Goal: Task Accomplishment & Management: Complete application form

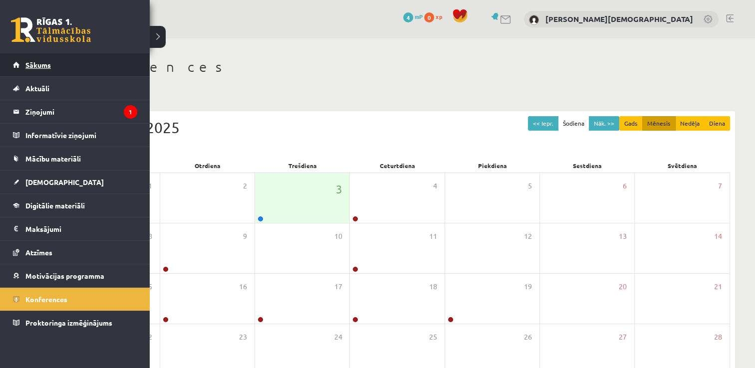
click at [53, 57] on link "Sākums" at bounding box center [75, 64] width 124 height 23
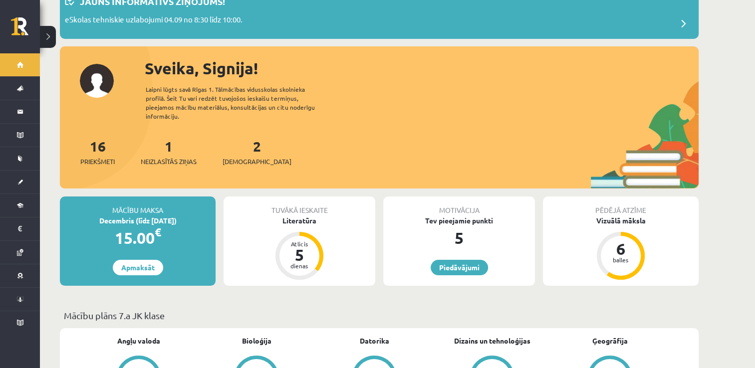
scroll to position [69, 0]
click at [303, 247] on div "5" at bounding box center [300, 255] width 30 height 16
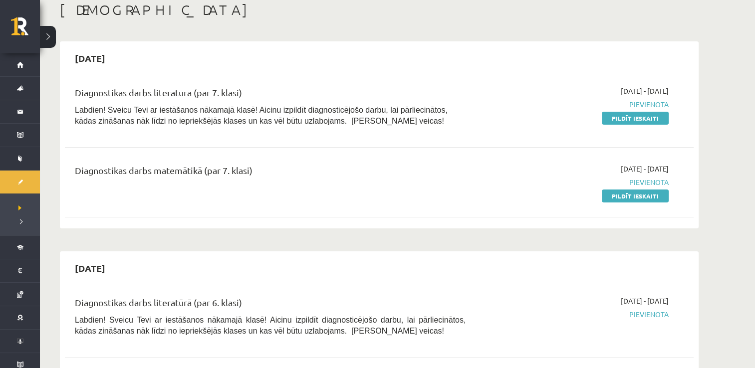
scroll to position [56, 0]
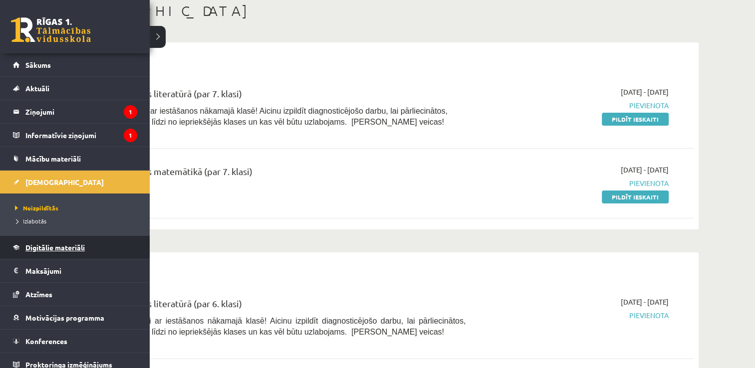
click at [97, 244] on link "Digitālie materiāli" at bounding box center [75, 247] width 124 height 23
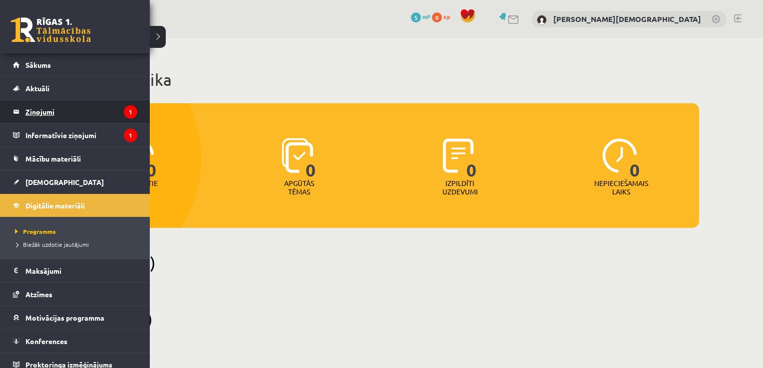
click at [71, 120] on legend "Ziņojumi 1" at bounding box center [81, 111] width 112 height 23
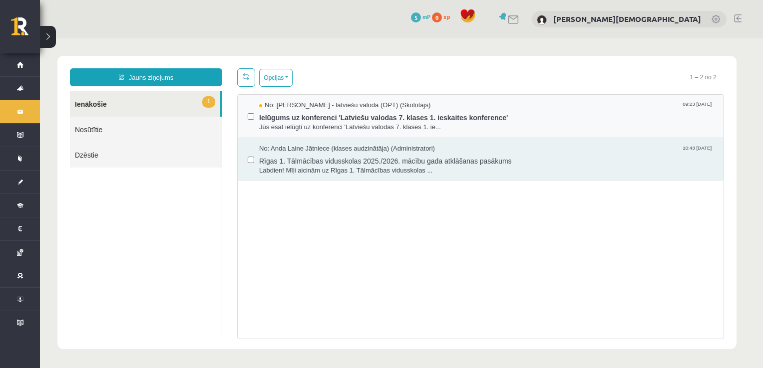
click at [629, 99] on div "No: Laila Jirgensone - latviešu valoda (OPT) (Skolotājs) 09:23 03/09/2025 Ielūg…" at bounding box center [481, 116] width 486 height 43
click at [253, 108] on label at bounding box center [251, 112] width 6 height 22
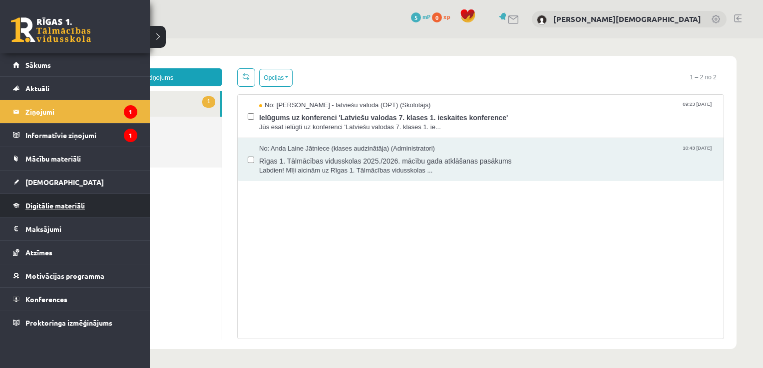
click at [119, 205] on link "Digitālie materiāli" at bounding box center [75, 205] width 124 height 23
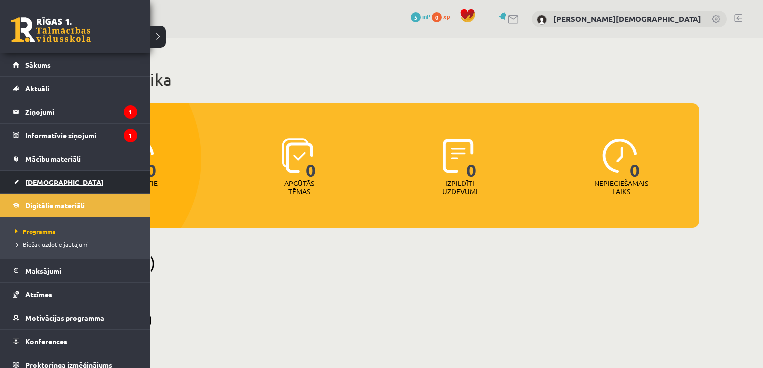
click at [90, 175] on link "[DEMOGRAPHIC_DATA]" at bounding box center [75, 182] width 124 height 23
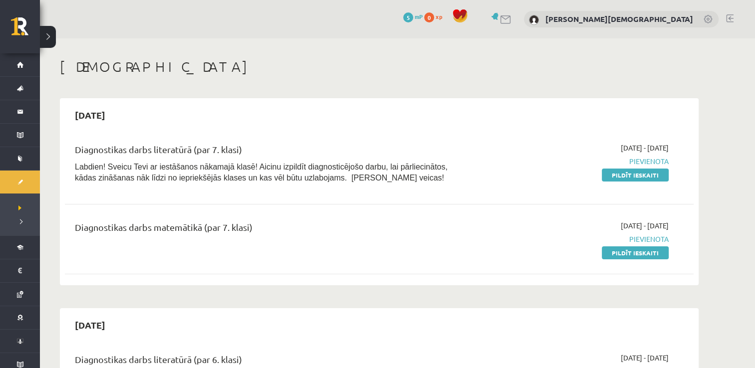
click at [603, 236] on span "Pievienota" at bounding box center [575, 239] width 188 height 10
click at [621, 181] on link "Pildīt ieskaiti" at bounding box center [635, 175] width 67 height 13
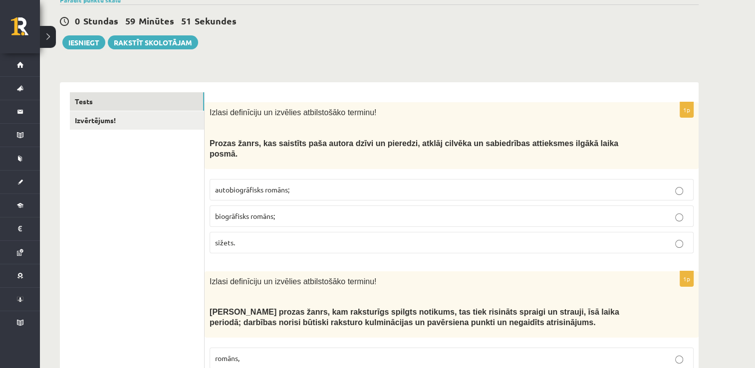
scroll to position [118, 0]
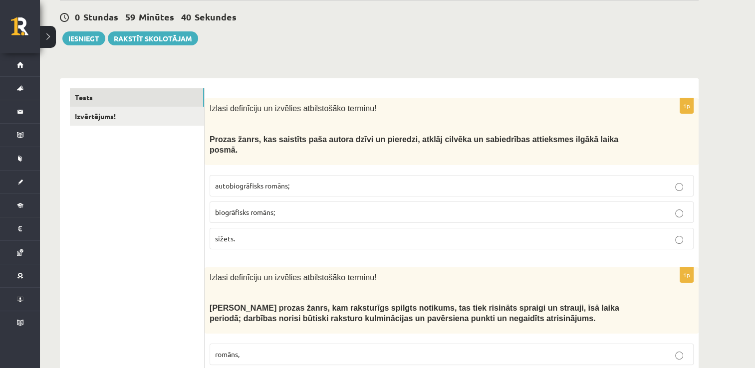
click at [317, 207] on p "biogrāfisks romāns;" at bounding box center [451, 212] width 473 height 10
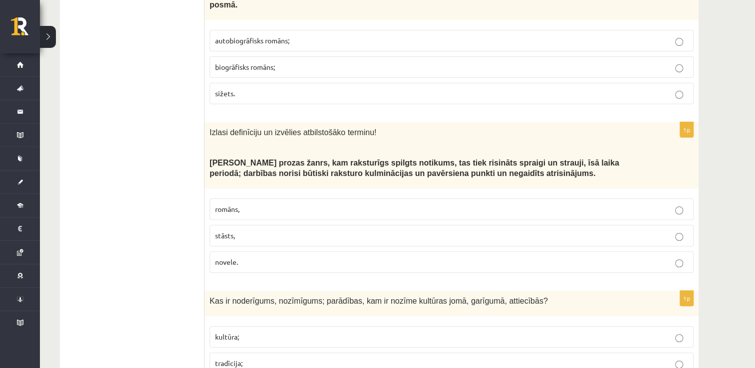
scroll to position [264, 0]
click at [317, 257] on p "novele." at bounding box center [451, 262] width 473 height 10
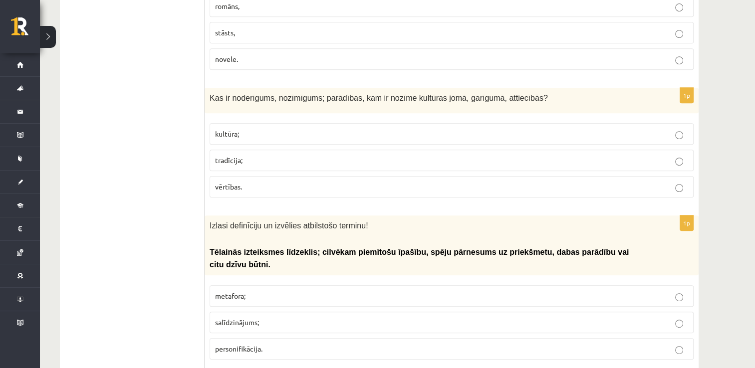
scroll to position [491, 0]
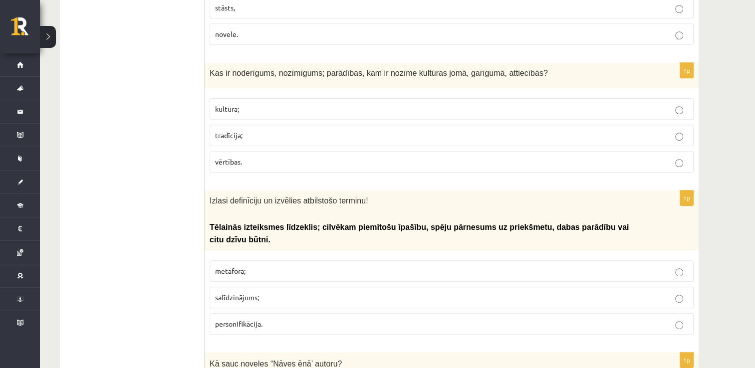
click at [337, 125] on label "tradīcija;" at bounding box center [452, 135] width 484 height 21
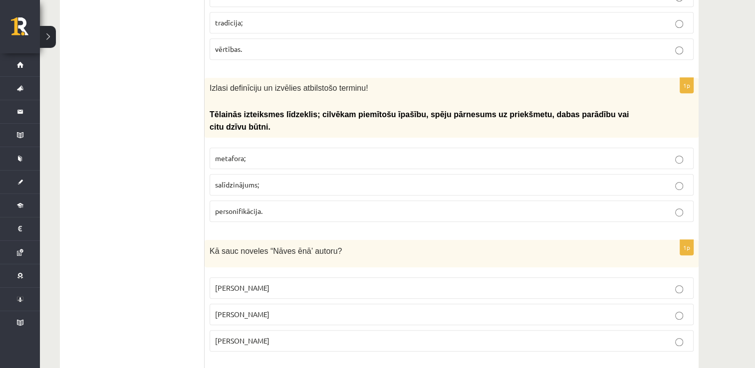
scroll to position [601, 0]
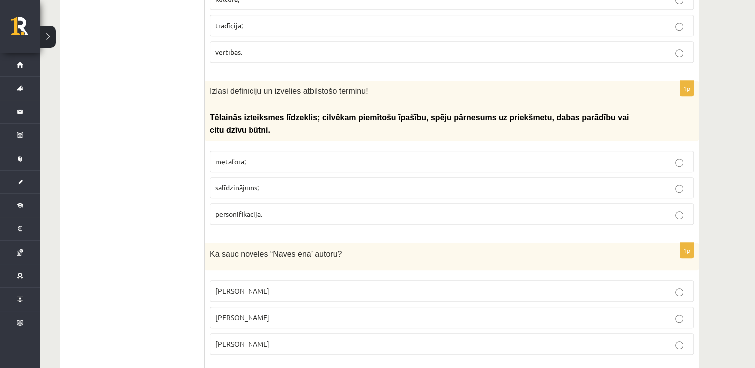
click at [316, 209] on p "personifikācija." at bounding box center [451, 214] width 473 height 10
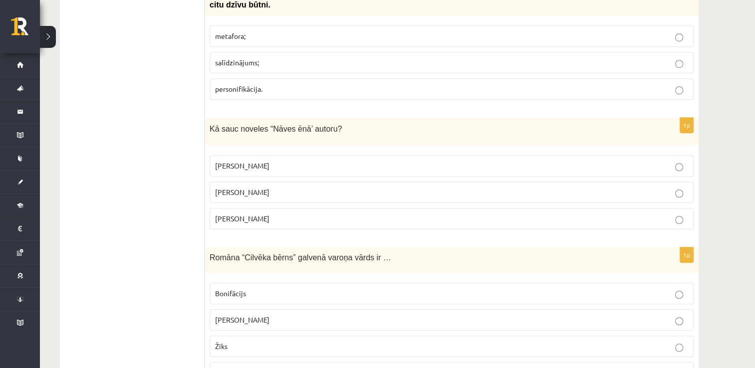
scroll to position [726, 0]
click at [309, 161] on p "[PERSON_NAME]" at bounding box center [451, 166] width 473 height 10
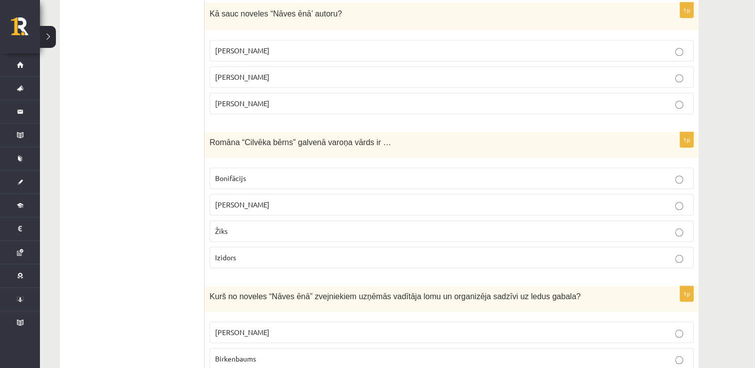
scroll to position [856, 0]
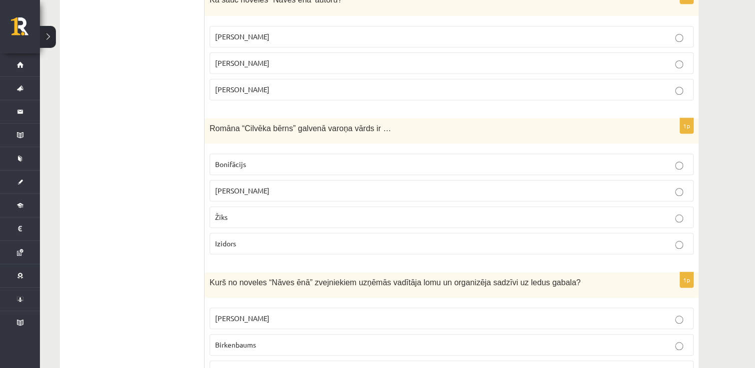
click at [309, 159] on p "Bonifācijs" at bounding box center [451, 164] width 473 height 10
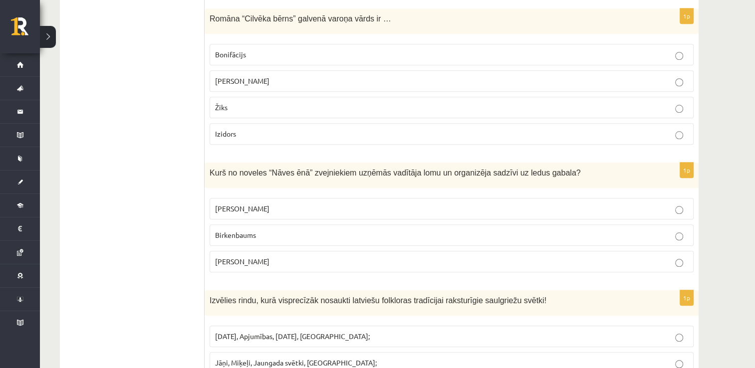
scroll to position [966, 0]
click at [367, 203] on p "Grīntāls" at bounding box center [451, 208] width 473 height 10
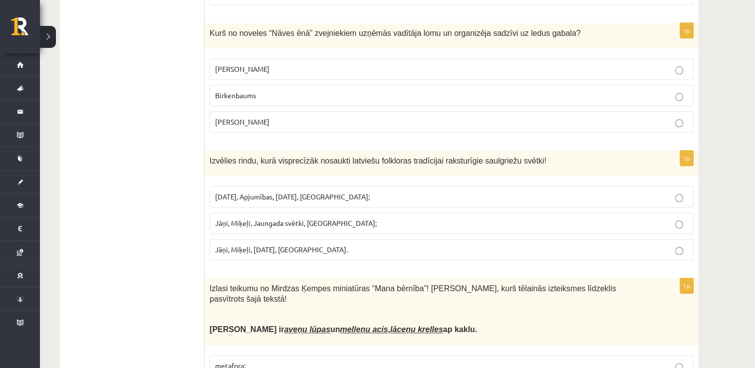
scroll to position [1104, 0]
click at [268, 246] on span "Jāņi, Miķeļi, Ziemassvētki, Lieldienas." at bounding box center [281, 250] width 133 height 9
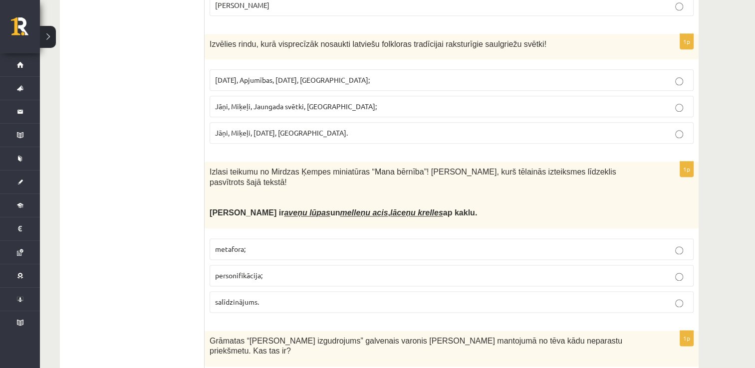
scroll to position [1225, 0]
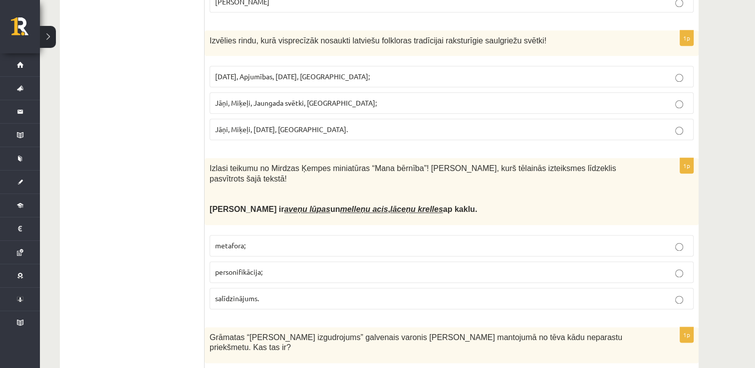
click at [364, 205] on span "Manai bērnībai ir aveņu lūpas un melleņu acis , lāceņu krelles ap kaklu." at bounding box center [344, 209] width 268 height 8
click at [308, 267] on p "personifikācija;" at bounding box center [451, 272] width 473 height 10
click at [291, 288] on label "salīdzinājums." at bounding box center [452, 298] width 484 height 21
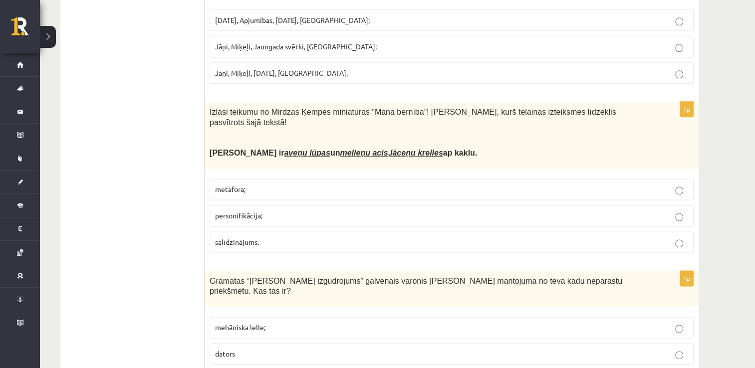
scroll to position [1288, 0]
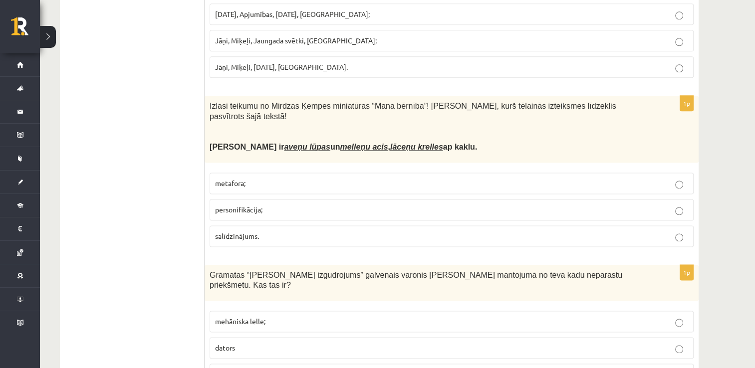
click at [286, 316] on p "mehāniska lelle;" at bounding box center [451, 321] width 473 height 10
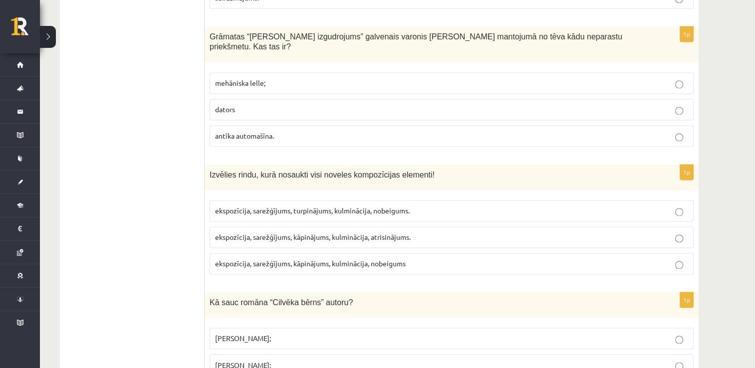
scroll to position [1525, 0]
click at [285, 254] on label "ekspozīcija, sarežģījums, kāpinājums, kulminācija, nobeigums" at bounding box center [452, 264] width 484 height 21
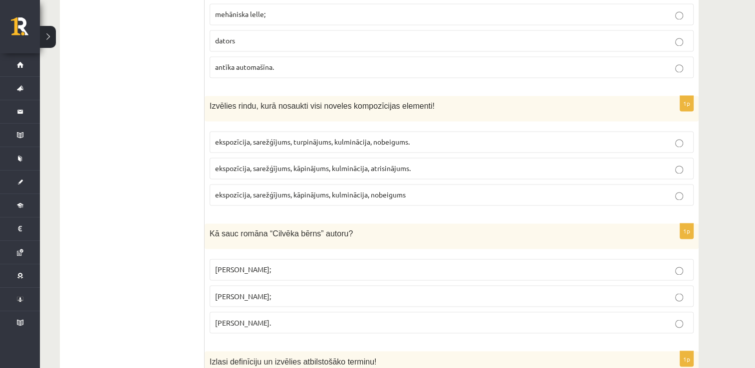
scroll to position [1596, 0]
click at [286, 290] on p "Jānis Klīdzējs;" at bounding box center [451, 295] width 473 height 10
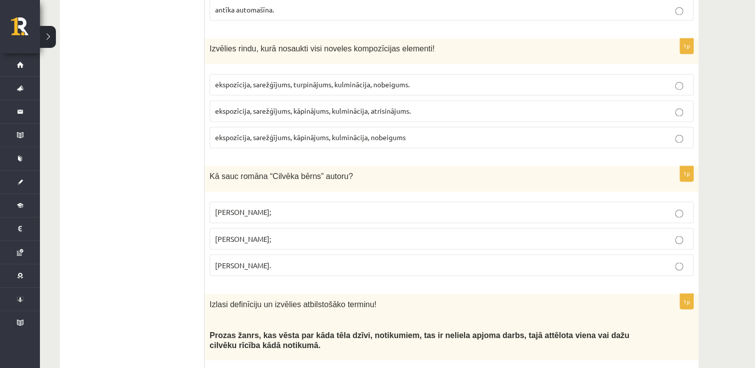
scroll to position [1657, 0]
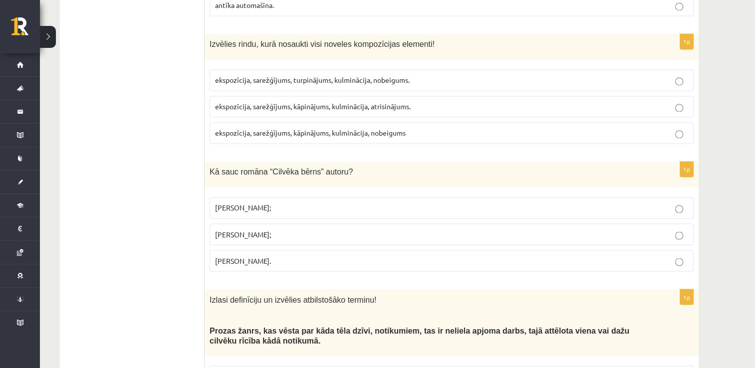
click at [270, 229] on p "Jānis Klīdzējs;" at bounding box center [451, 234] width 473 height 10
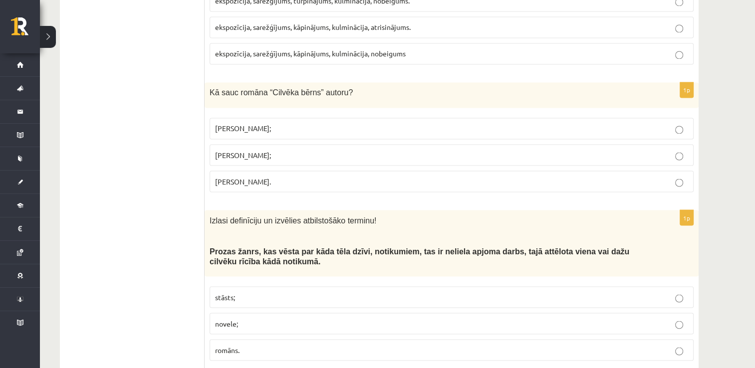
scroll to position [1739, 0]
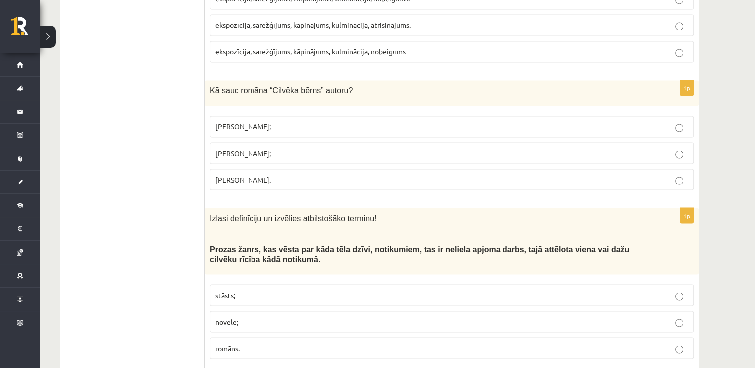
click at [292, 290] on p "stāsts;" at bounding box center [451, 295] width 473 height 10
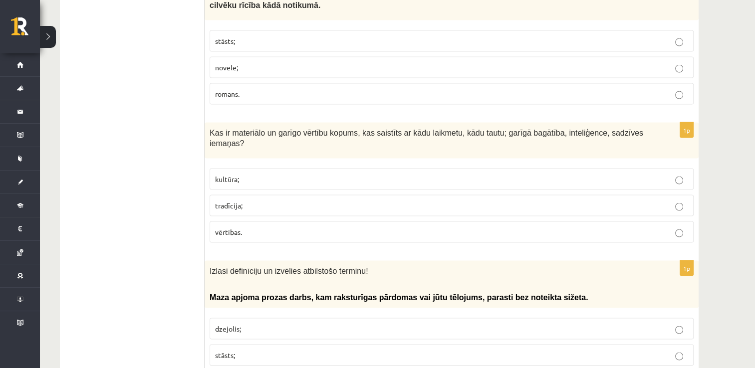
scroll to position [1993, 0]
click at [350, 227] on p "vērtības." at bounding box center [451, 232] width 473 height 10
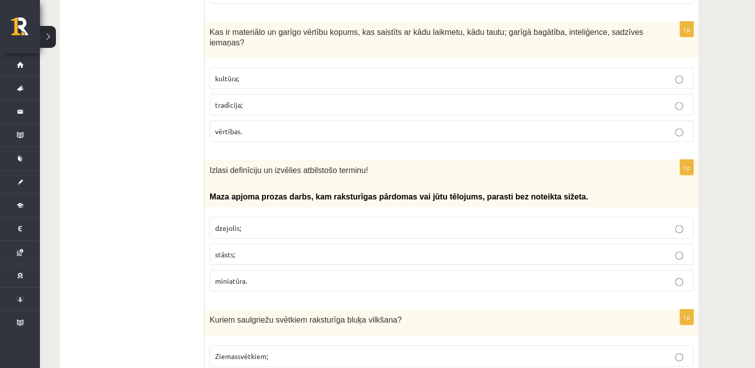
scroll to position [2095, 0]
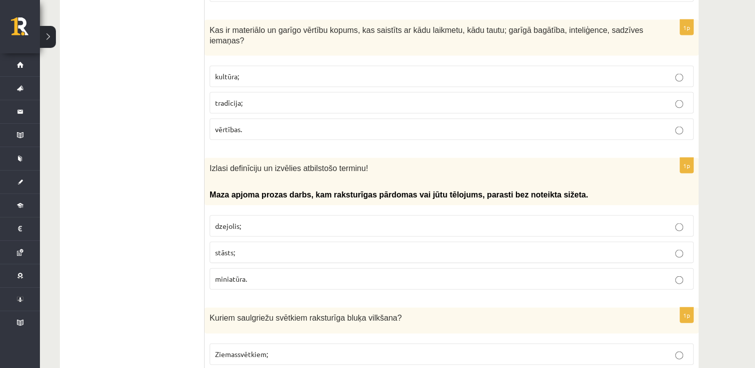
click at [421, 274] on p "miniatūra." at bounding box center [451, 279] width 473 height 10
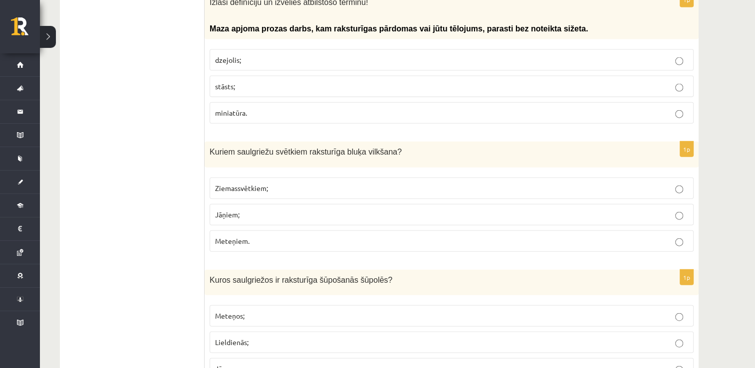
scroll to position [2262, 0]
click at [257, 337] on p "Lieldienās;" at bounding box center [451, 342] width 473 height 10
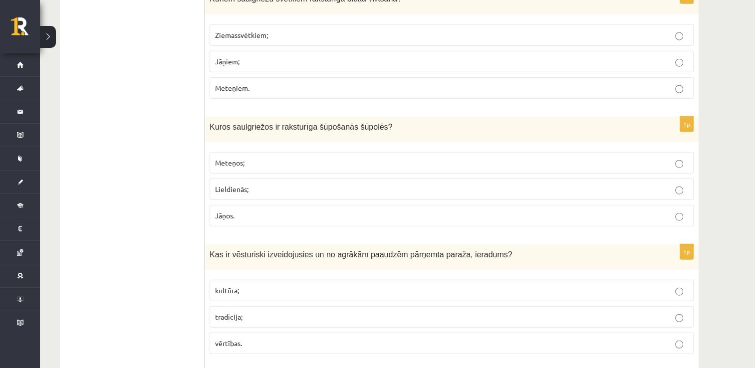
scroll to position [2415, 0]
click at [270, 311] on p "tradīcija;" at bounding box center [451, 316] width 473 height 10
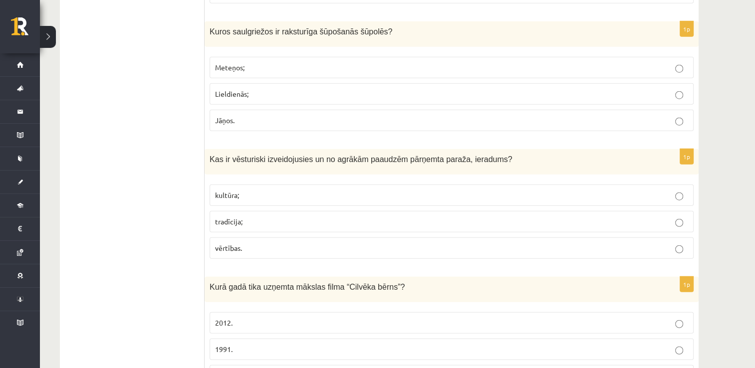
scroll to position [2511, 0]
click at [264, 338] on label "1991." at bounding box center [452, 348] width 484 height 21
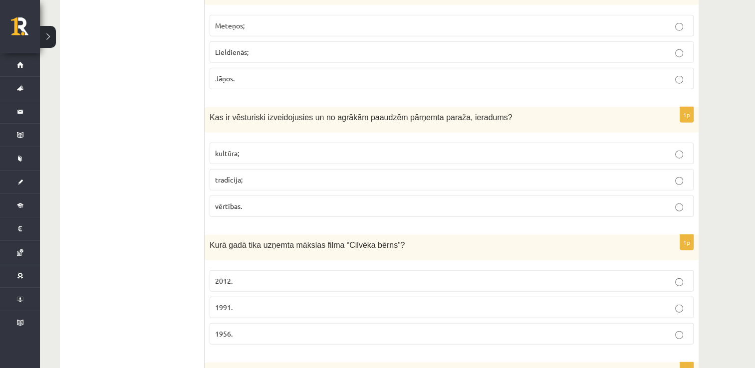
scroll to position [2554, 0]
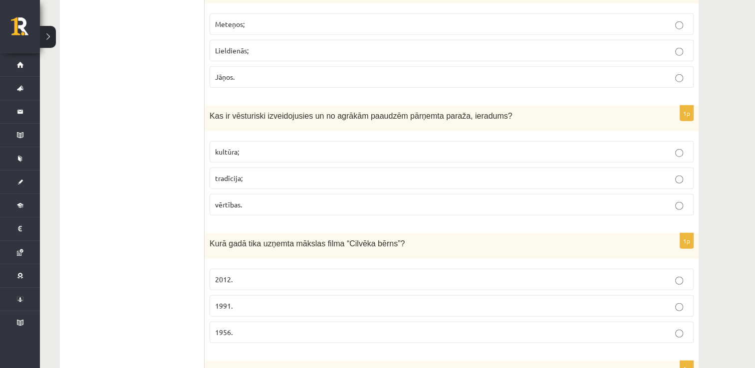
click at [285, 327] on p "1956." at bounding box center [451, 332] width 473 height 10
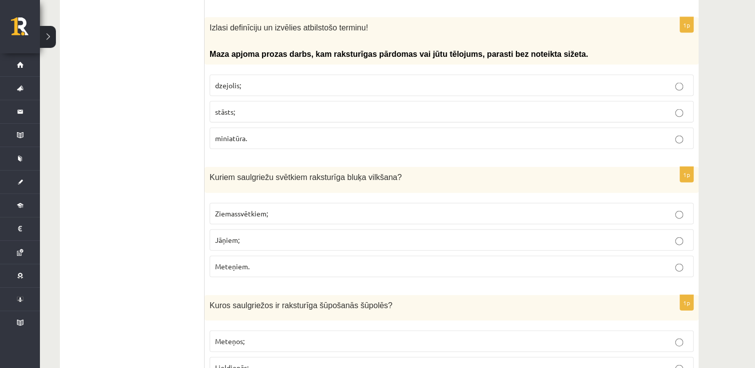
scroll to position [2234, 0]
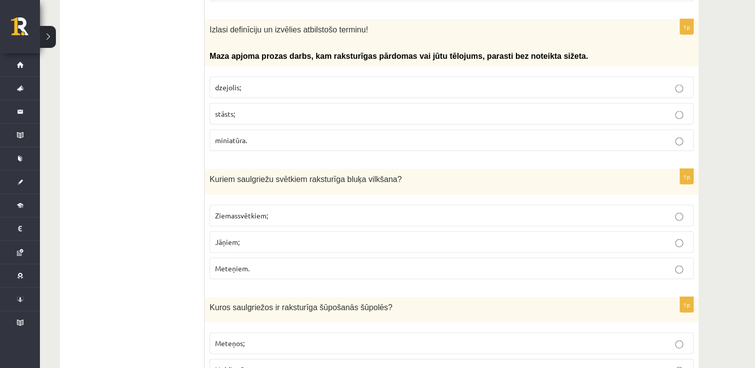
click at [301, 211] on p "Ziemassvētkiem;" at bounding box center [451, 216] width 473 height 10
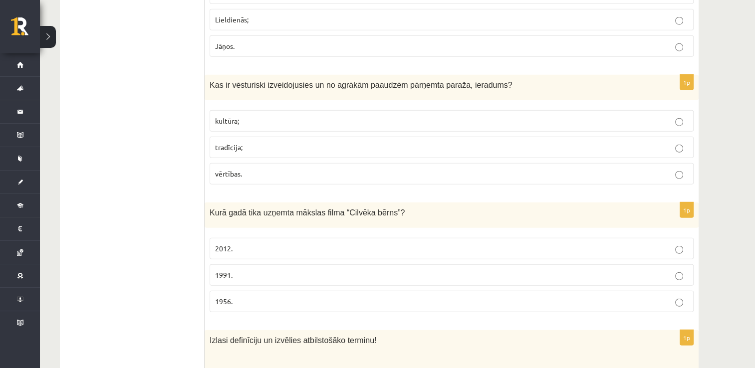
scroll to position [2587, 0]
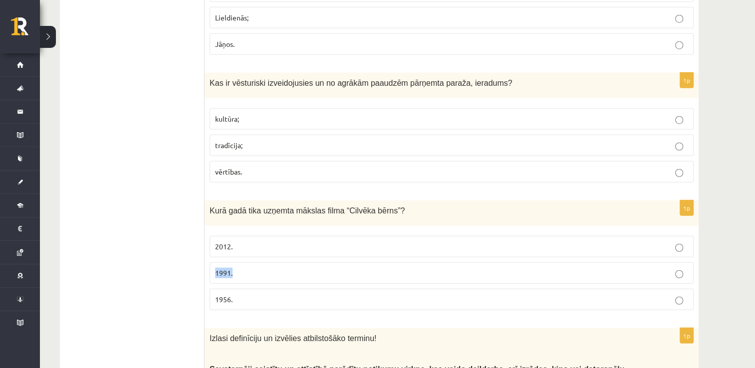
drag, startPoint x: 334, startPoint y: 179, endPoint x: 278, endPoint y: 197, distance: 59.2
click at [278, 231] on fieldset "2012. 1991. 1956." at bounding box center [452, 272] width 484 height 82
click at [278, 268] on p "1991." at bounding box center [451, 273] width 473 height 10
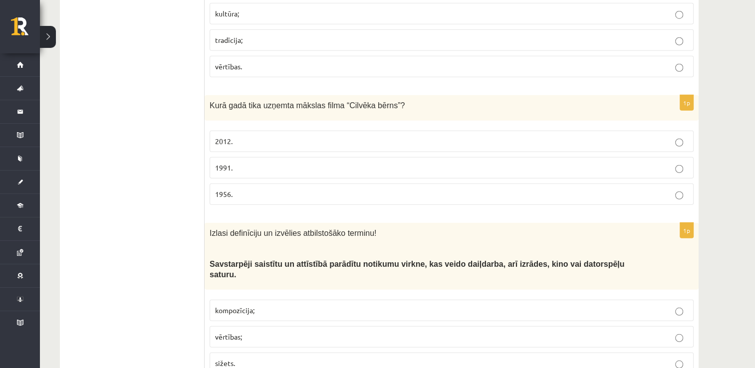
scroll to position [2698, 0]
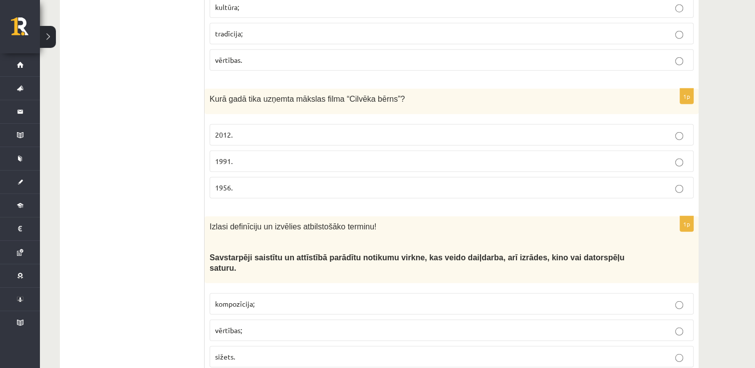
click at [240, 346] on label "sižets." at bounding box center [452, 356] width 484 height 21
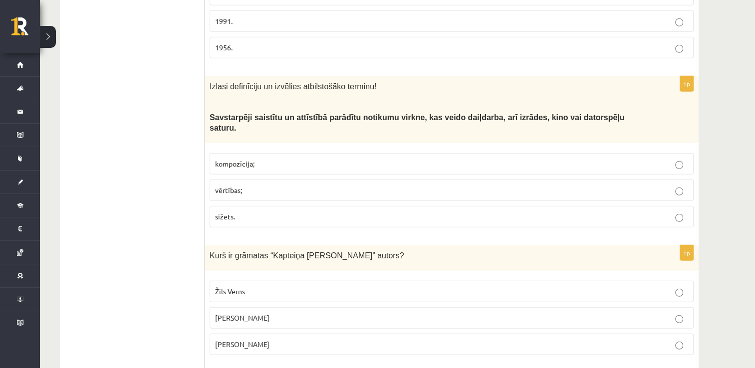
scroll to position [2847, 0]
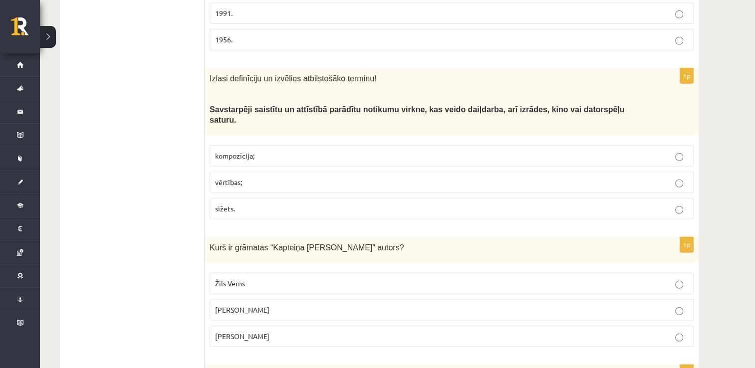
click at [264, 273] on label "Žils Verns" at bounding box center [452, 283] width 484 height 21
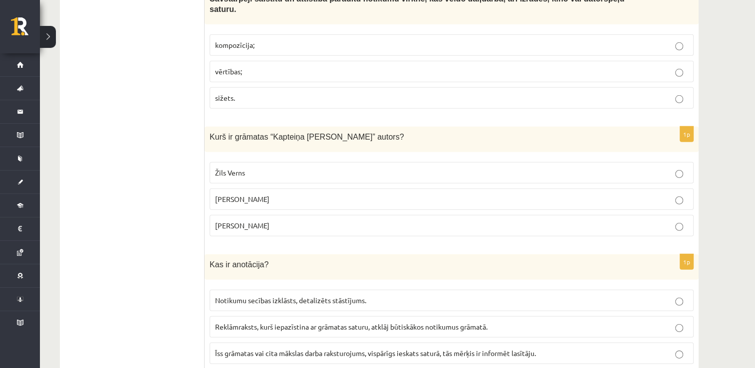
scroll to position [2958, 0]
click at [337, 347] on p "Īss grāmatas vai cita mākslas darba raksturojums, vispārīgs ieskats saturā, tās…" at bounding box center [451, 352] width 473 height 10
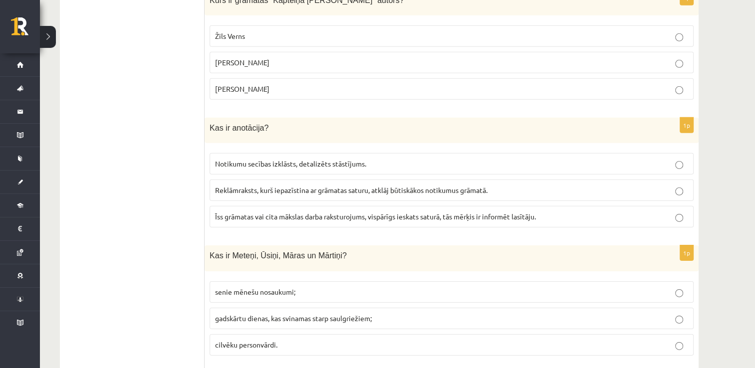
scroll to position [3094, 0]
click at [313, 308] on label "gadskārtu dienas, kas svinamas starp saulgriežiem;" at bounding box center [452, 318] width 484 height 21
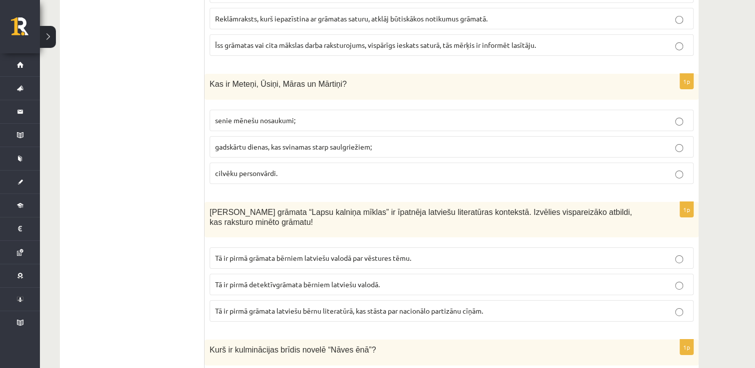
scroll to position [3266, 0]
click at [375, 280] on span "Tā ir pirmā detektīvgrāmata bērniem latviešu valodā." at bounding box center [297, 284] width 165 height 9
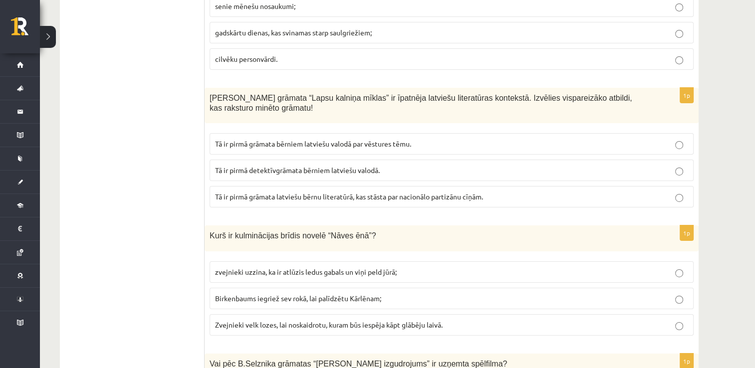
scroll to position [3380, 0]
click at [310, 268] on span "zvejnieki uzzina, ka ir atlūzis ledus gabals un viņi peld jūrā;" at bounding box center [306, 272] width 182 height 9
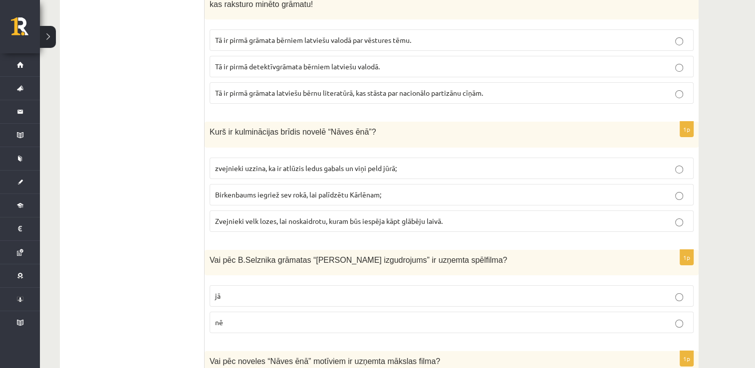
scroll to position [3485, 0]
click at [286, 316] on p "nē" at bounding box center [451, 321] width 473 height 10
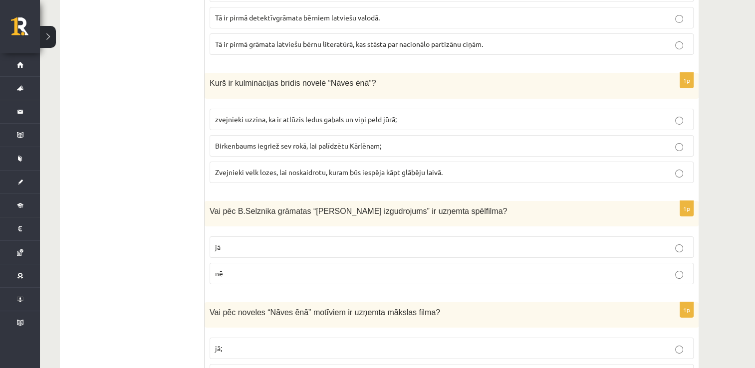
scroll to position [3536, 0]
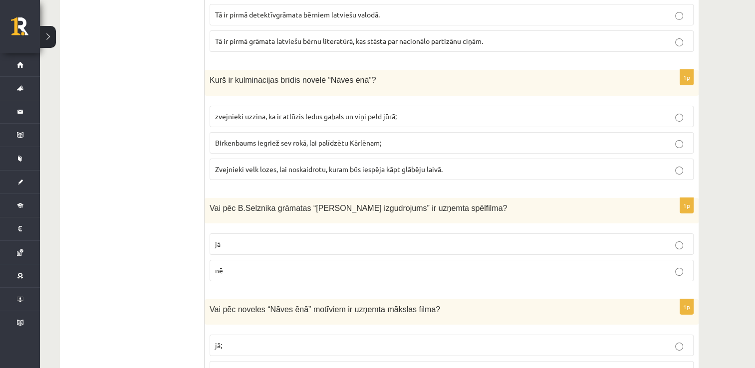
click at [270, 340] on p "jā;" at bounding box center [451, 345] width 473 height 10
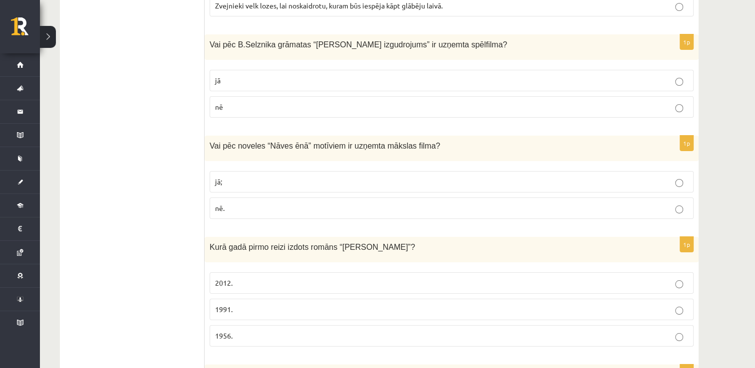
scroll to position [3700, 0]
click at [230, 325] on label "1956." at bounding box center [452, 335] width 484 height 21
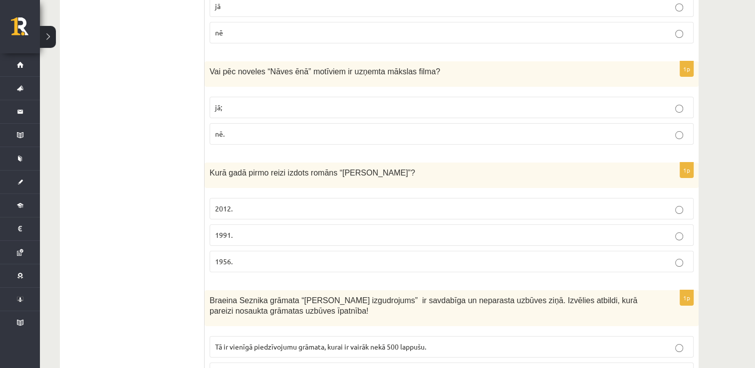
scroll to position [3835, 0]
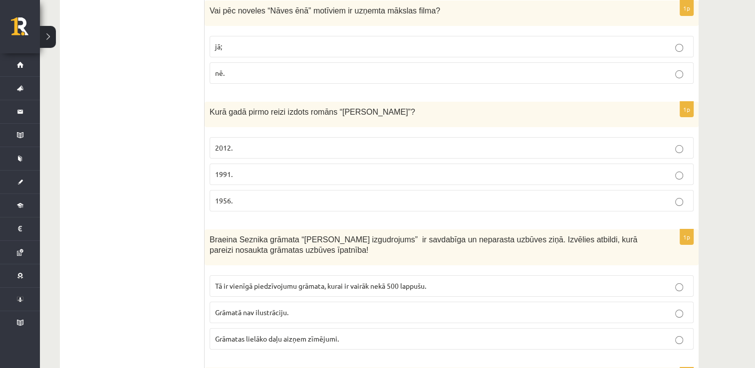
click at [266, 307] on p "Grāmatā nav ilustrāciju." at bounding box center [451, 312] width 473 height 10
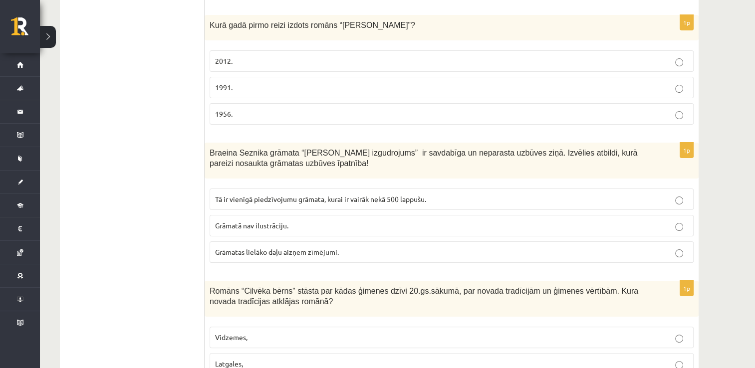
scroll to position [3924, 0]
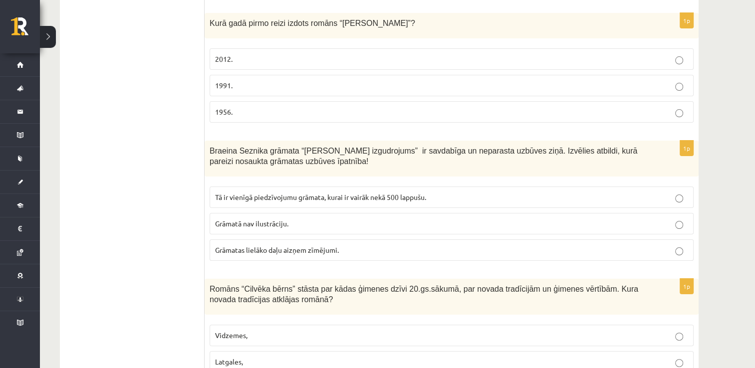
click at [262, 357] on p "Latgales," at bounding box center [451, 362] width 473 height 10
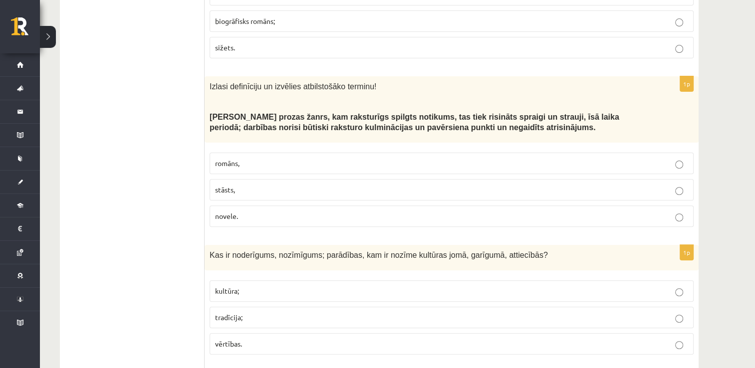
scroll to position [0, 0]
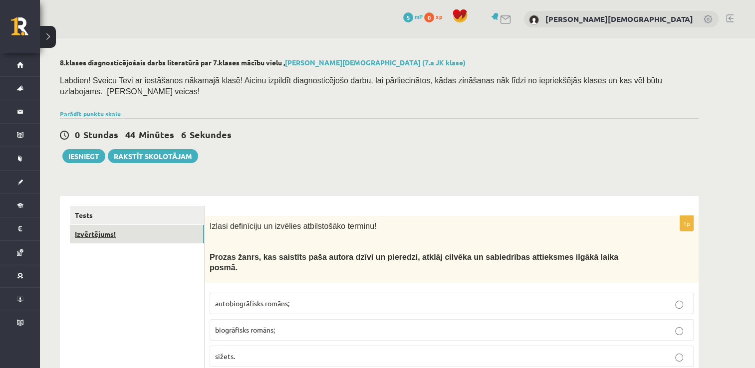
click at [135, 225] on link "Izvērtējums!" at bounding box center [137, 234] width 134 height 18
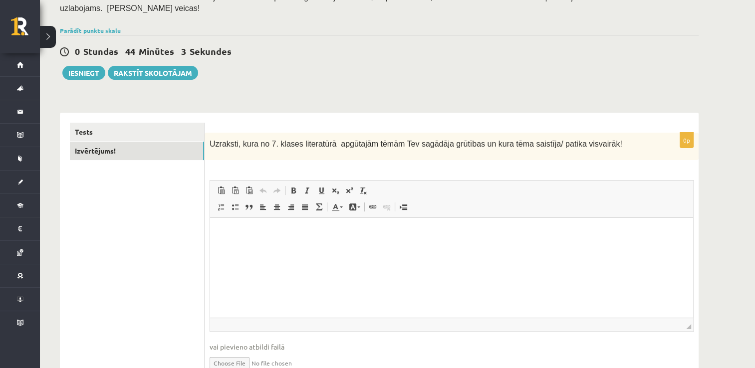
scroll to position [83, 0]
click at [231, 230] on p "Editor, wiswyg-editor-user-answer-47363855799260" at bounding box center [451, 234] width 463 height 10
click at [276, 240] on html "**********" at bounding box center [451, 234] width 483 height 30
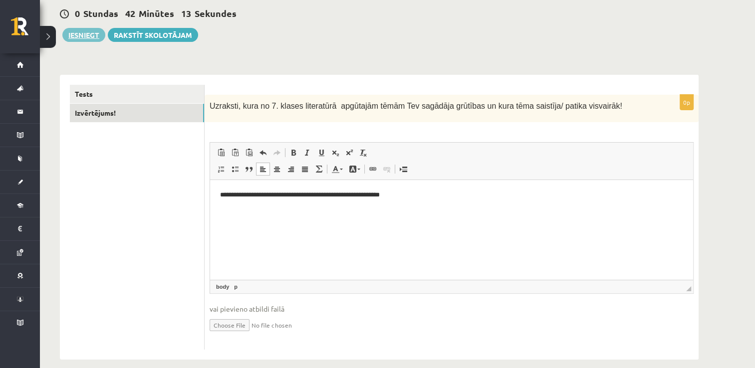
click at [86, 28] on button "Iesniegt" at bounding box center [83, 35] width 43 height 14
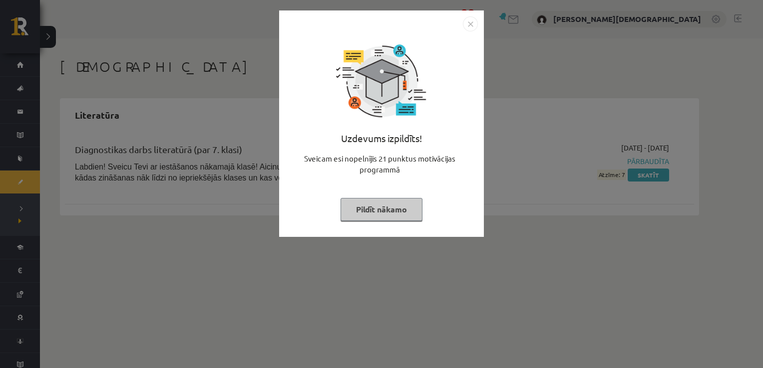
click at [471, 24] on img "Close" at bounding box center [470, 23] width 15 height 15
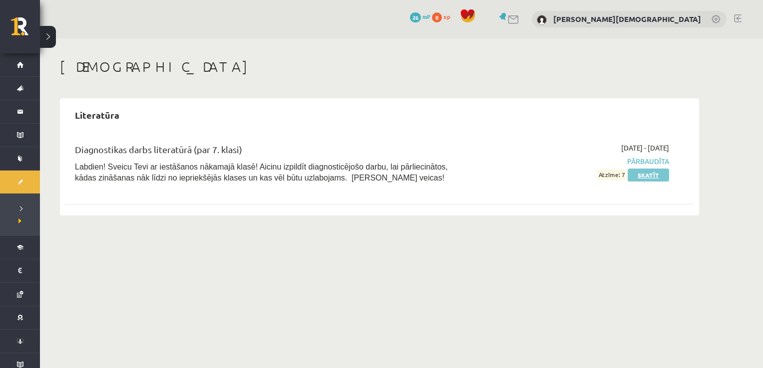
click at [633, 180] on link "Skatīt" at bounding box center [647, 175] width 41 height 13
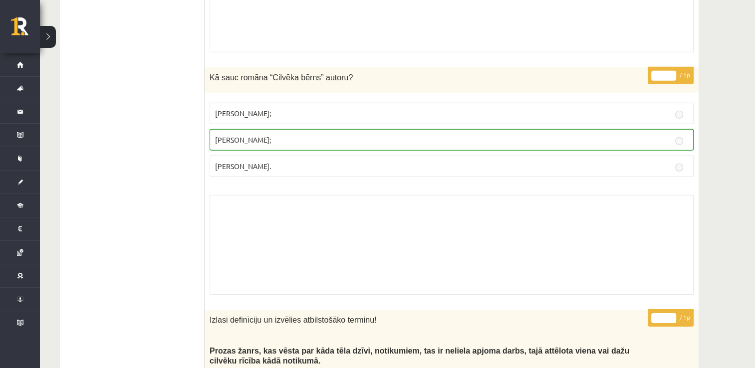
scroll to position [2989, 0]
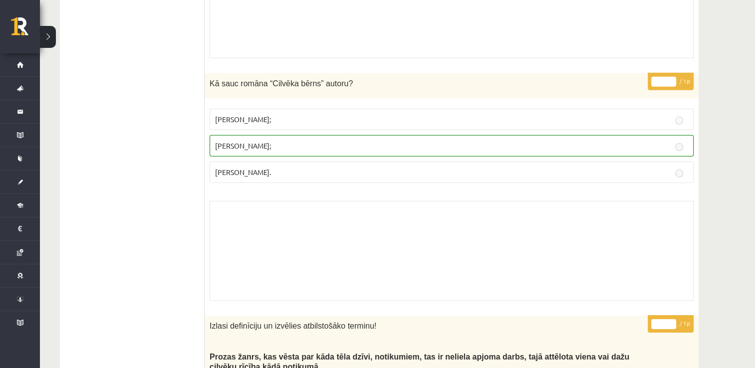
click at [309, 201] on div "Skolotāja pielikums" at bounding box center [452, 251] width 484 height 100
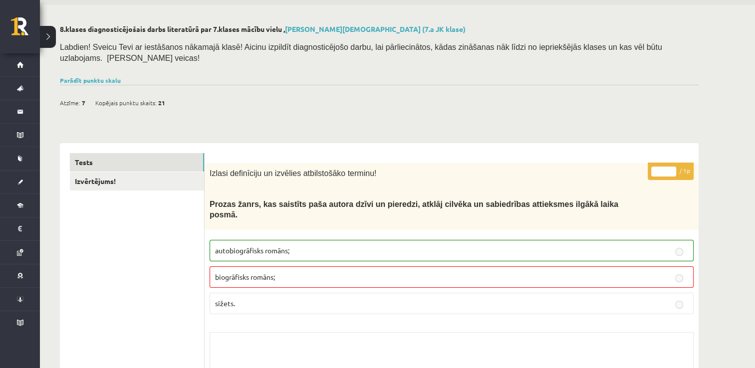
scroll to position [0, 0]
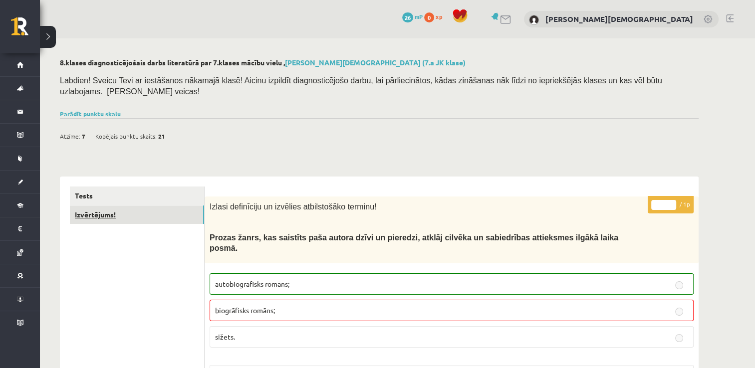
click at [122, 206] on link "Izvērtējums!" at bounding box center [137, 215] width 134 height 18
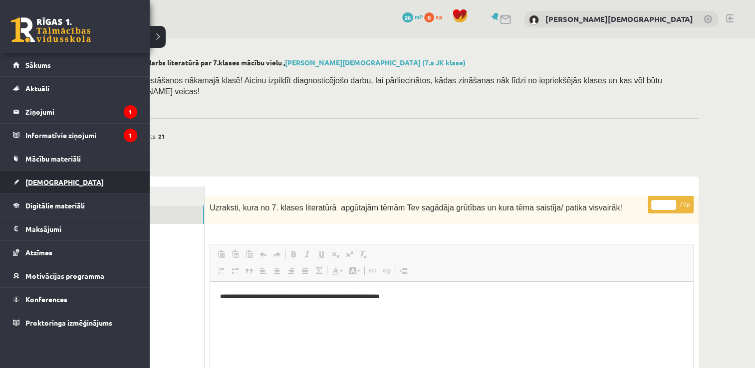
click at [96, 178] on link "[DEMOGRAPHIC_DATA]" at bounding box center [75, 182] width 124 height 23
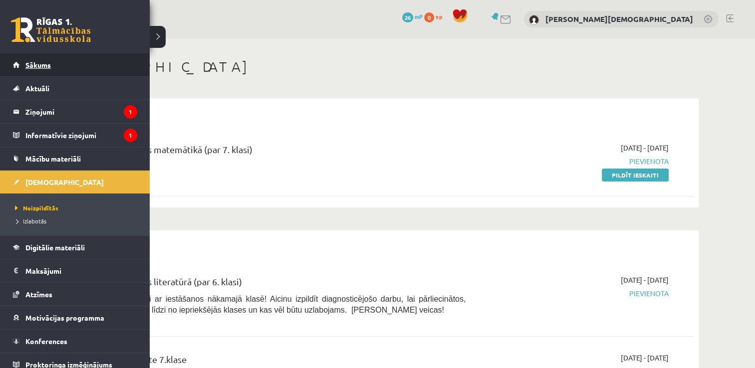
click at [67, 65] on link "Sākums" at bounding box center [75, 64] width 124 height 23
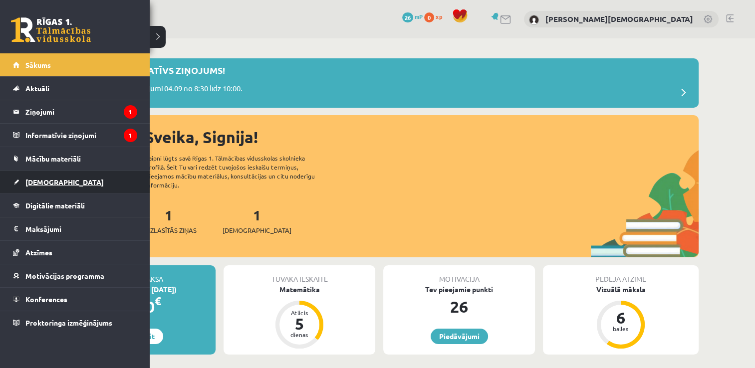
click at [77, 193] on link "[DEMOGRAPHIC_DATA]" at bounding box center [75, 182] width 124 height 23
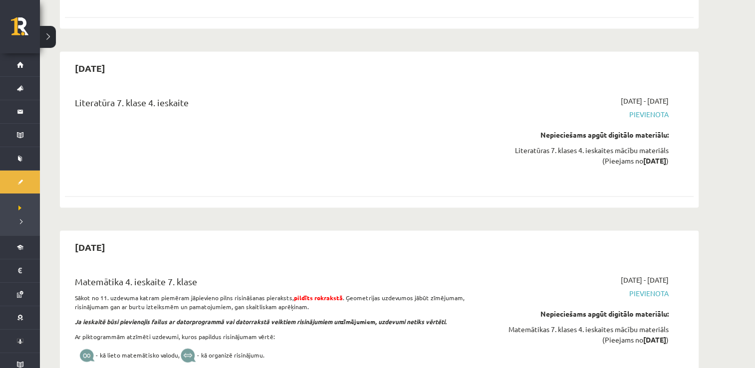
scroll to position [1497, 0]
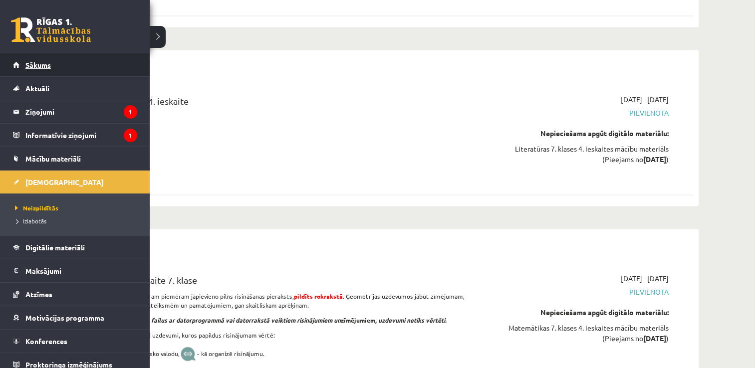
click at [82, 64] on link "Sākums" at bounding box center [75, 64] width 124 height 23
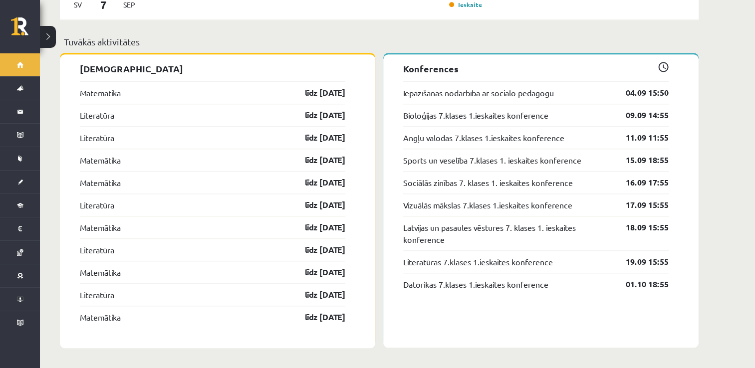
scroll to position [1024, 0]
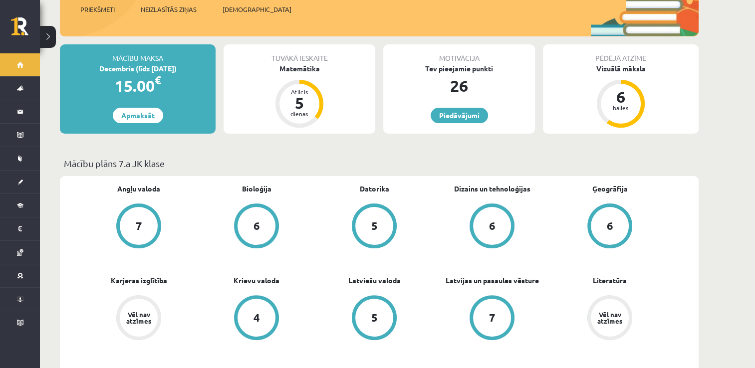
scroll to position [221, 0]
click at [444, 108] on link "Piedāvājumi" at bounding box center [459, 115] width 57 height 15
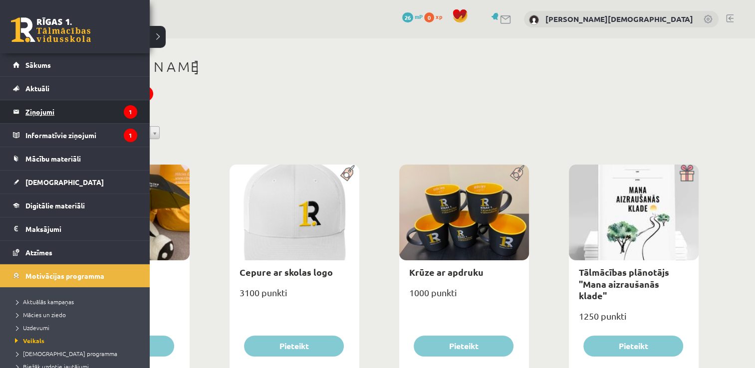
click at [76, 115] on legend "Ziņojumi 1" at bounding box center [81, 111] width 112 height 23
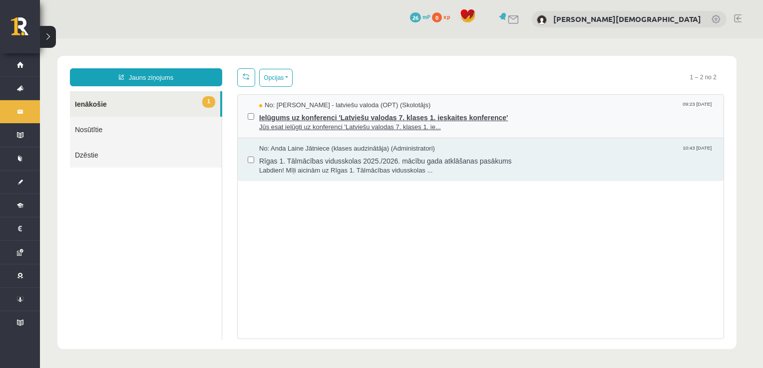
click at [367, 117] on span "Ielūgums uz konferenci 'Latviešu valodas 7. klases 1. ieskaites konference'" at bounding box center [486, 116] width 454 height 12
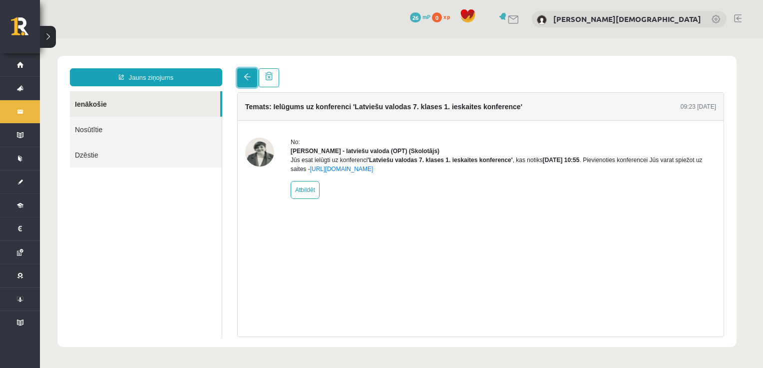
click at [247, 81] on link at bounding box center [247, 77] width 20 height 19
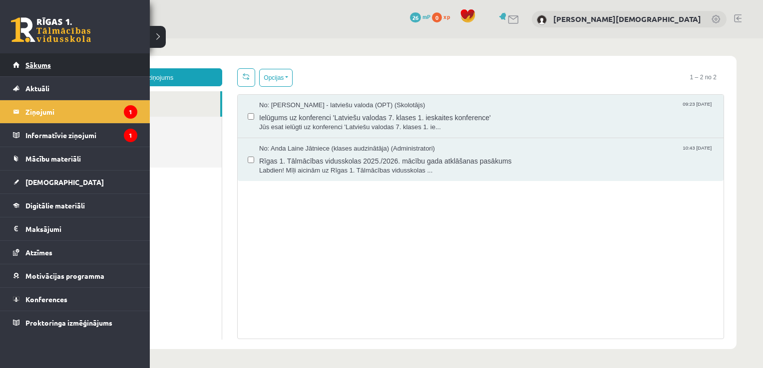
click at [64, 73] on link "Sākums" at bounding box center [75, 64] width 124 height 23
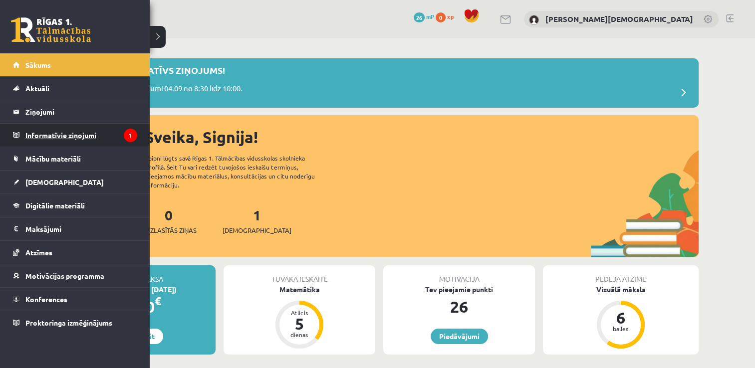
click at [108, 136] on legend "Informatīvie ziņojumi 1" at bounding box center [81, 135] width 112 height 23
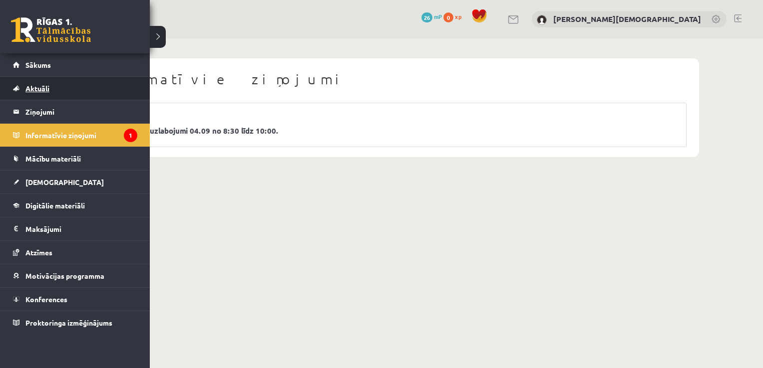
click at [87, 88] on link "Aktuāli" at bounding box center [75, 88] width 124 height 23
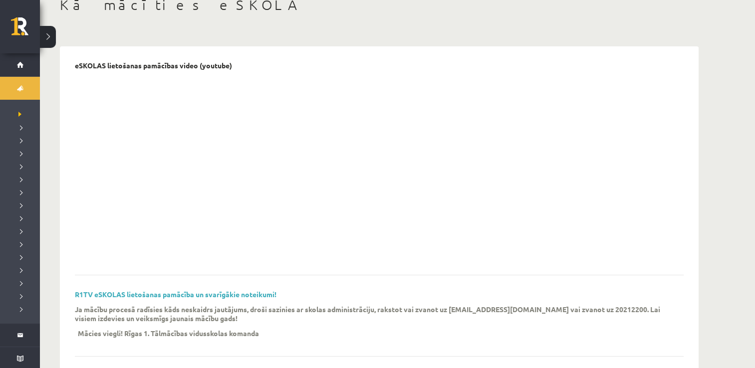
scroll to position [62, 0]
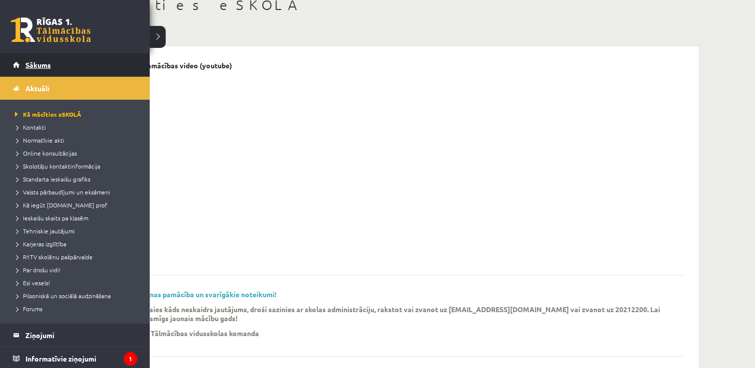
click at [52, 71] on link "Sākums" at bounding box center [75, 64] width 124 height 23
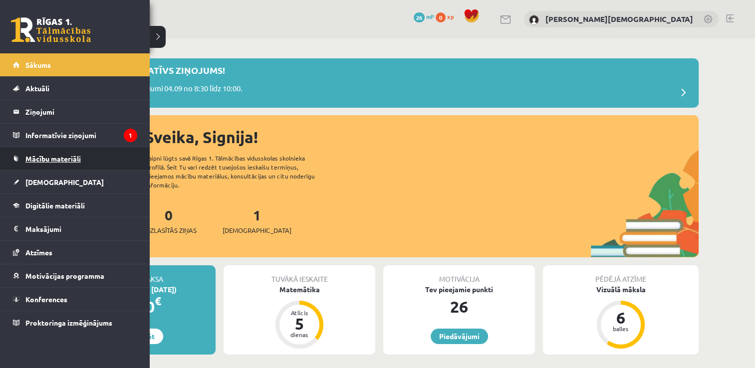
click at [118, 158] on link "Mācību materiāli" at bounding box center [75, 158] width 124 height 23
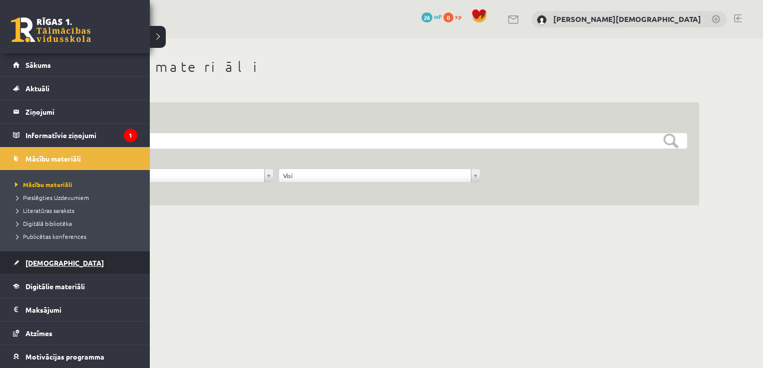
click at [87, 262] on link "[DEMOGRAPHIC_DATA]" at bounding box center [75, 263] width 124 height 23
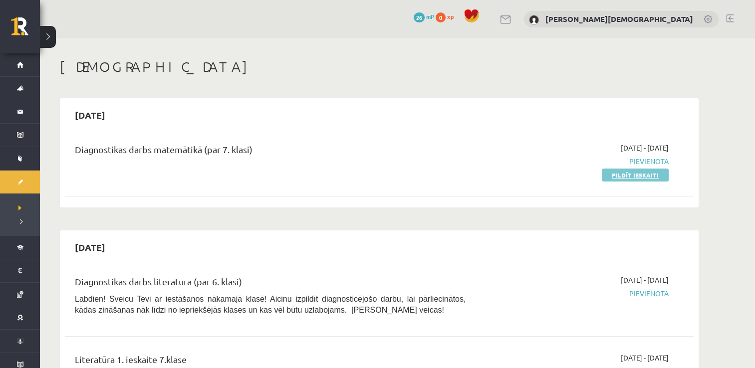
click at [648, 179] on link "Pildīt ieskaiti" at bounding box center [635, 175] width 67 height 13
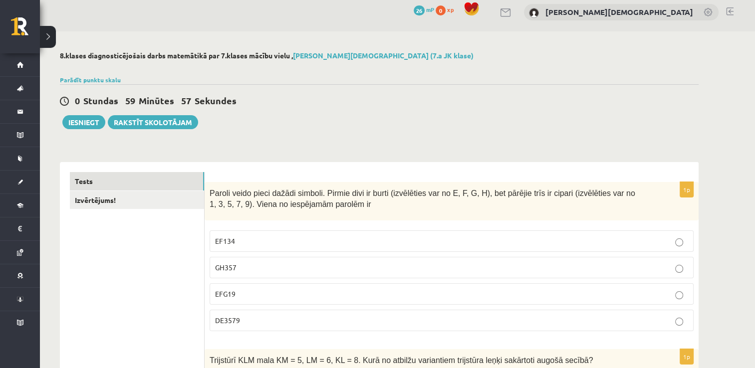
scroll to position [7, 0]
click at [274, 271] on p "GH357" at bounding box center [451, 267] width 473 height 10
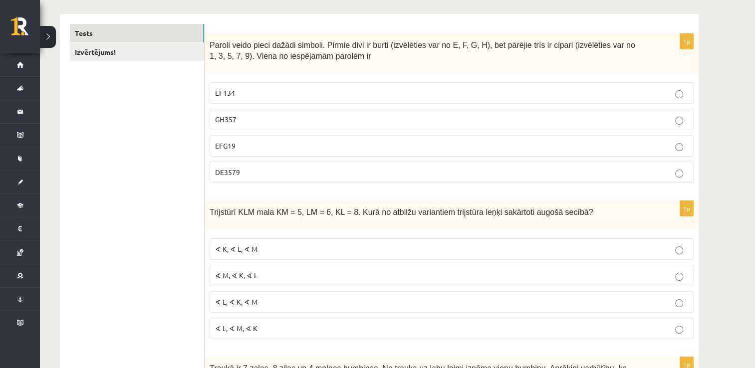
scroll to position [263, 0]
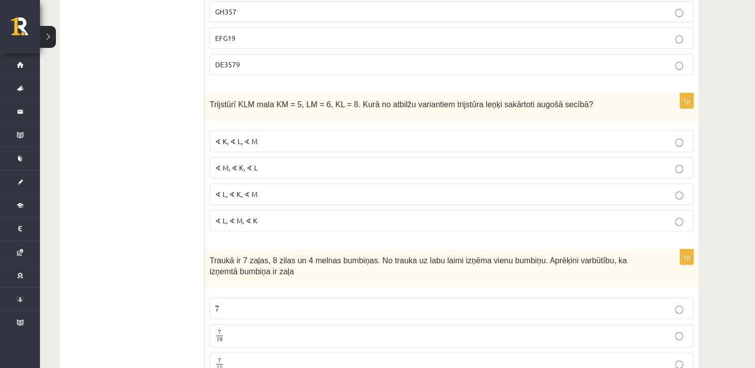
click at [260, 210] on label "∢ L, ∢ M, ∢ K" at bounding box center [452, 220] width 484 height 21
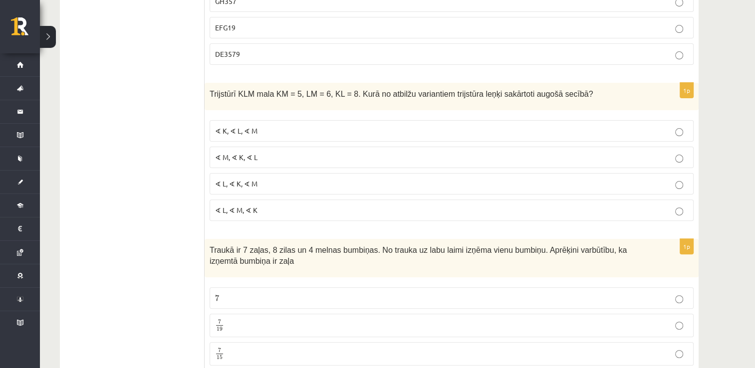
scroll to position [275, 0]
click at [260, 209] on p "∢ L, ∢ M, ∢ K" at bounding box center [451, 209] width 473 height 10
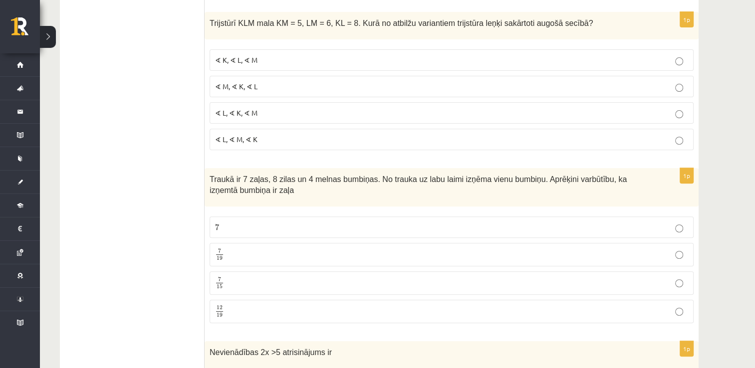
scroll to position [343, 0]
click at [274, 253] on p "7 19 7 19" at bounding box center [451, 256] width 473 height 12
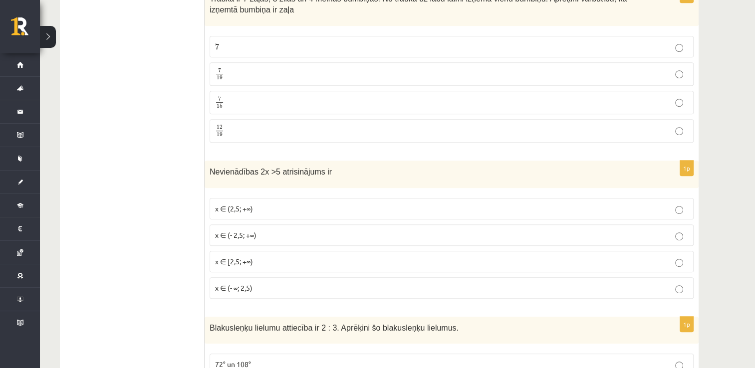
scroll to position [553, 0]
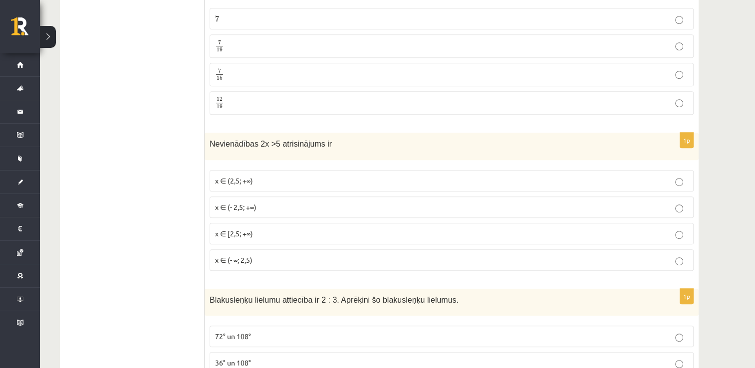
click at [233, 256] on span "x ∈ (- ∞; 2,5)" at bounding box center [233, 260] width 37 height 9
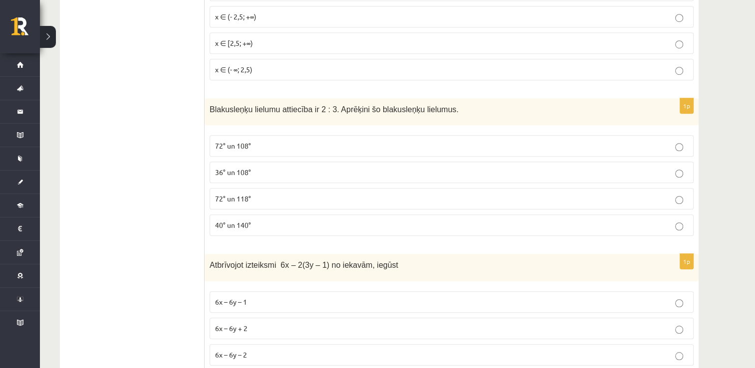
scroll to position [743, 0]
click at [229, 145] on span "72° un 108°" at bounding box center [233, 146] width 36 height 9
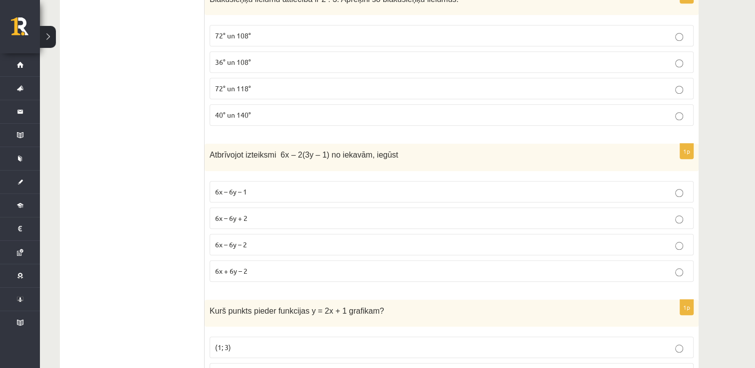
scroll to position [855, 0]
click at [254, 218] on label "6x – 6y + 2" at bounding box center [452, 217] width 484 height 21
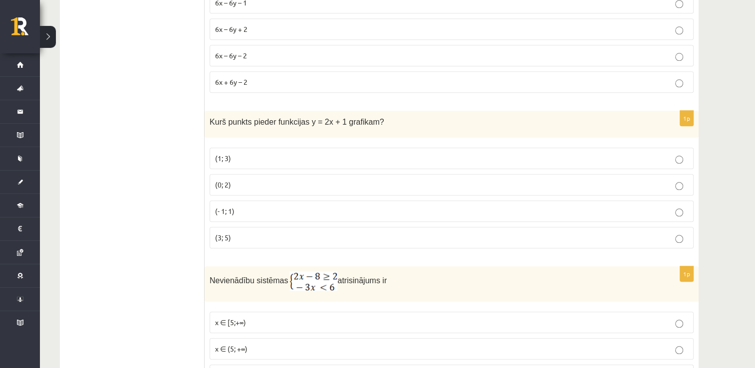
scroll to position [1042, 0]
click at [257, 149] on label "(1; 3)" at bounding box center [452, 159] width 484 height 21
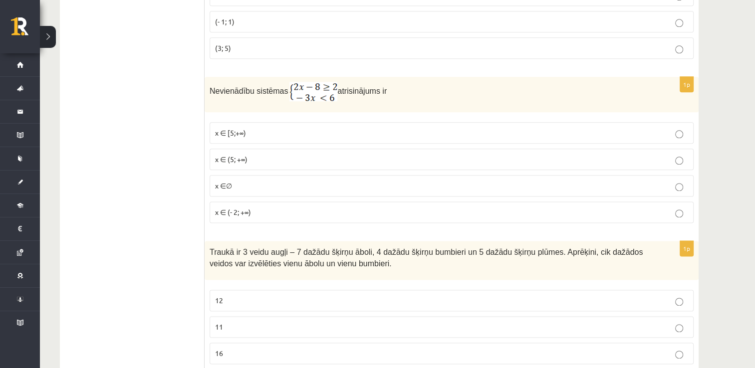
scroll to position [1234, 0]
click at [257, 208] on p "x ∈ (- 2; +∞)" at bounding box center [451, 211] width 473 height 10
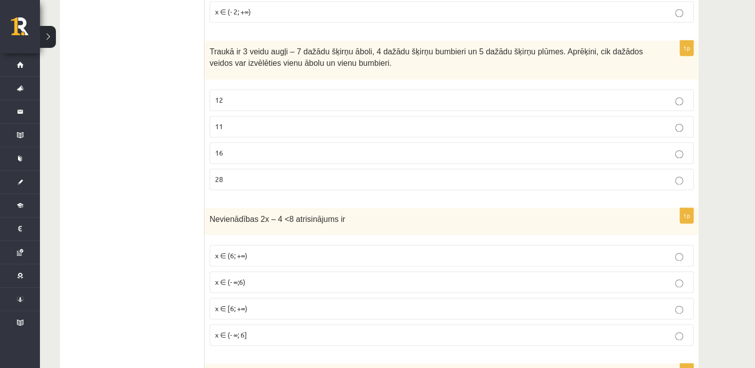
scroll to position [1440, 0]
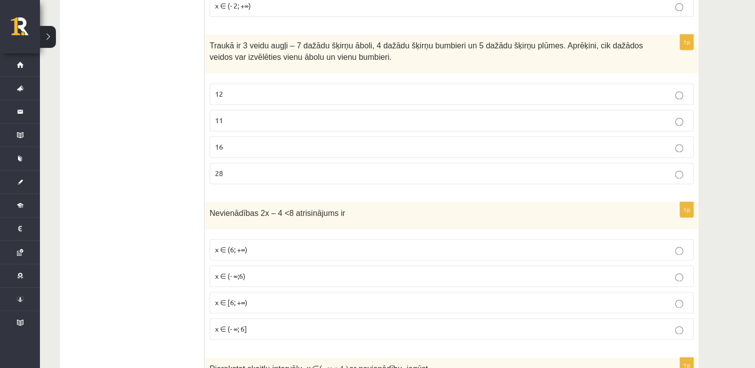
click at [342, 119] on label "11" at bounding box center [452, 120] width 484 height 21
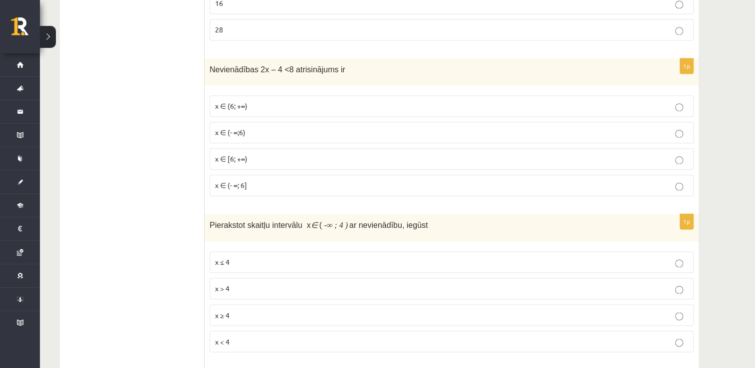
scroll to position [1585, 0]
click at [282, 179] on p "x ∈ (- ∞; 6]" at bounding box center [451, 184] width 473 height 10
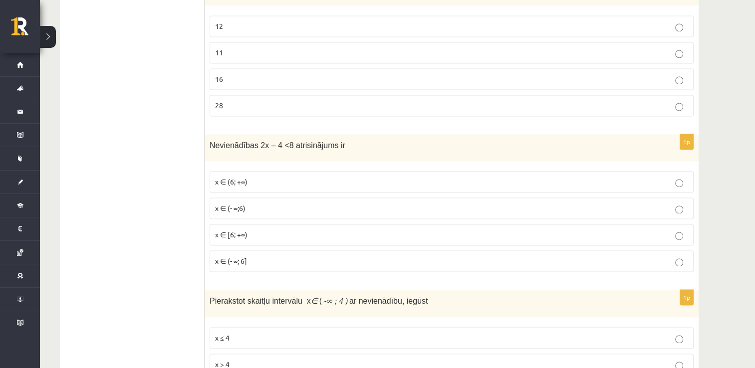
scroll to position [1507, 0]
click at [237, 204] on span "x ∈ (- ∞;6)" at bounding box center [230, 208] width 30 height 9
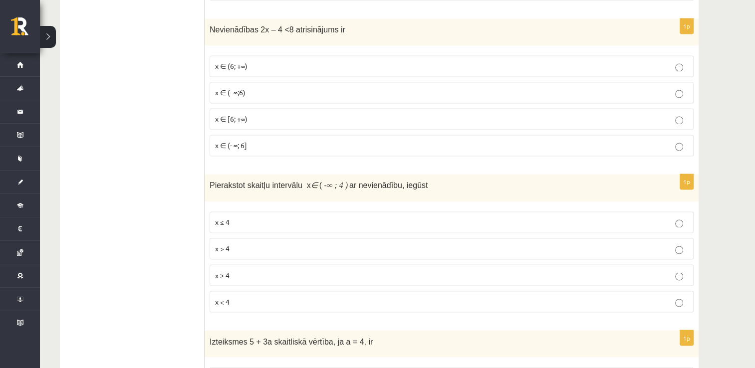
scroll to position [1623, 0]
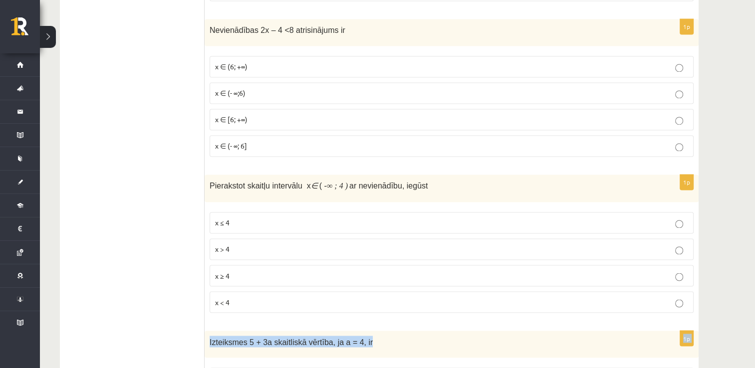
drag, startPoint x: 302, startPoint y: 283, endPoint x: 379, endPoint y: 351, distance: 103.3
drag, startPoint x: 379, startPoint y: 351, endPoint x: 366, endPoint y: 317, distance: 36.1
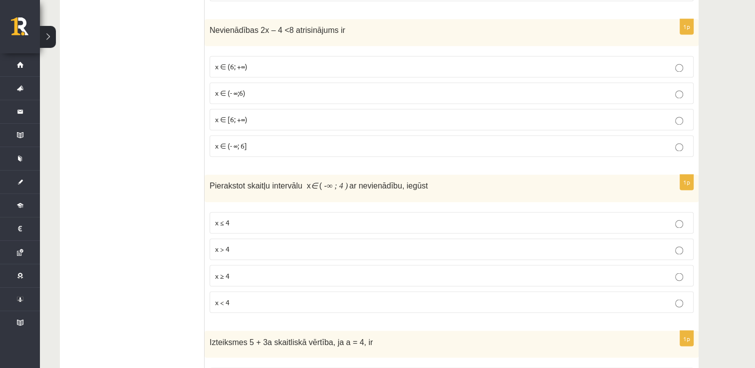
click at [222, 297] on p "x < 4" at bounding box center [451, 302] width 473 height 10
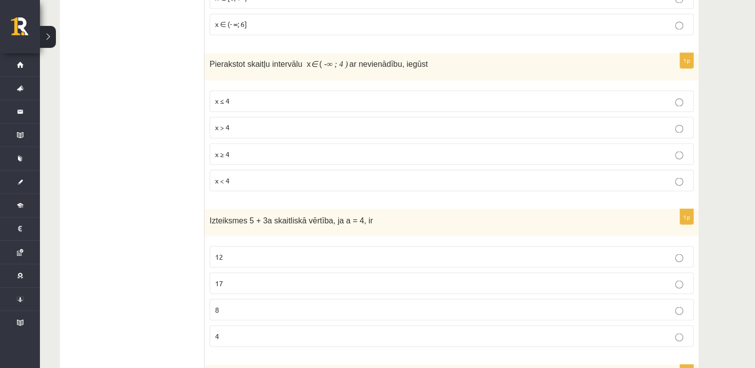
scroll to position [1747, 0]
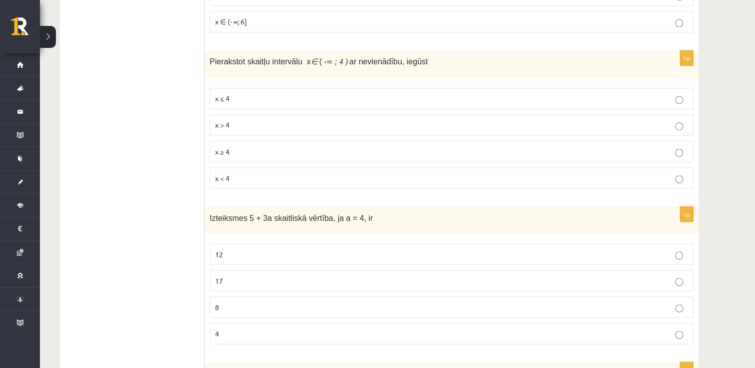
click at [272, 270] on label "17" at bounding box center [452, 280] width 484 height 21
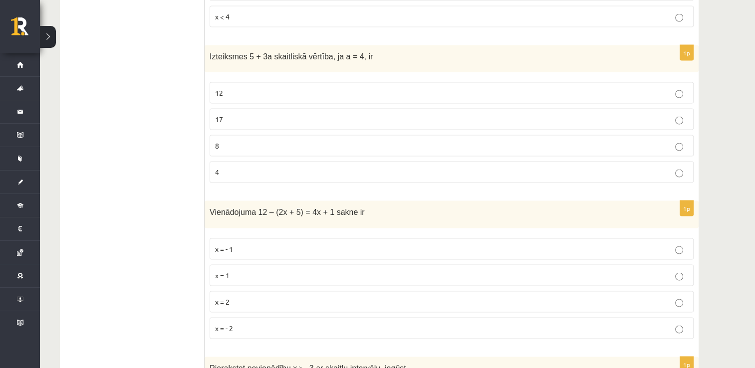
scroll to position [1909, 0]
click at [230, 270] on p "x = 1" at bounding box center [451, 275] width 473 height 10
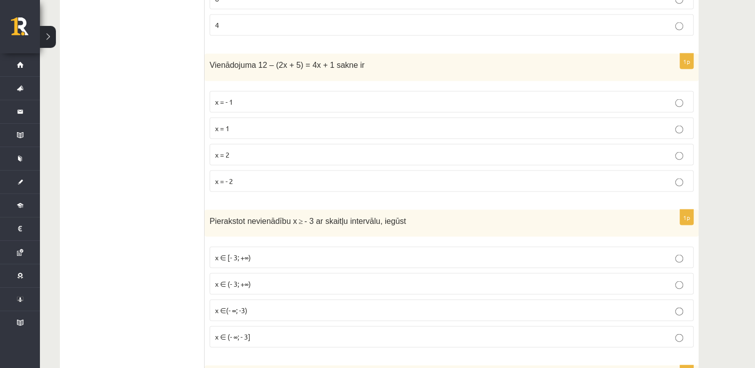
scroll to position [2063, 0]
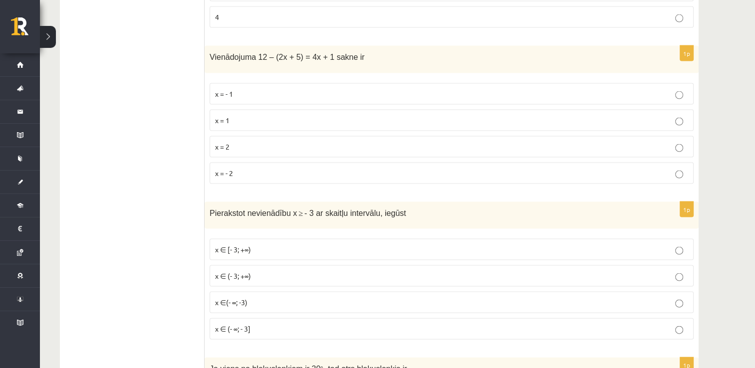
click at [240, 323] on label "x ∈ (- ∞; - 3]" at bounding box center [452, 328] width 484 height 21
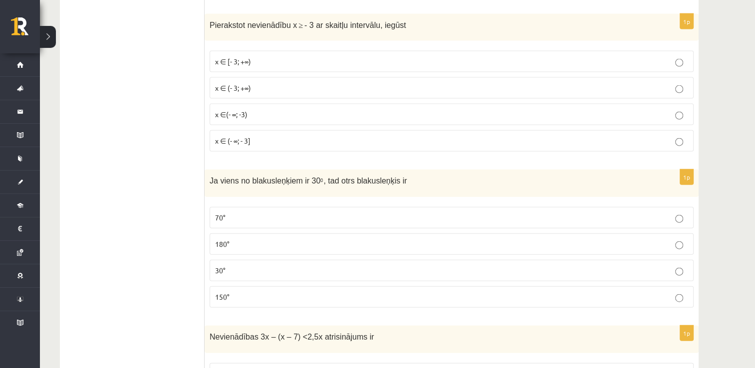
scroll to position [2252, 0]
click at [277, 292] on p "150°" at bounding box center [451, 297] width 473 height 10
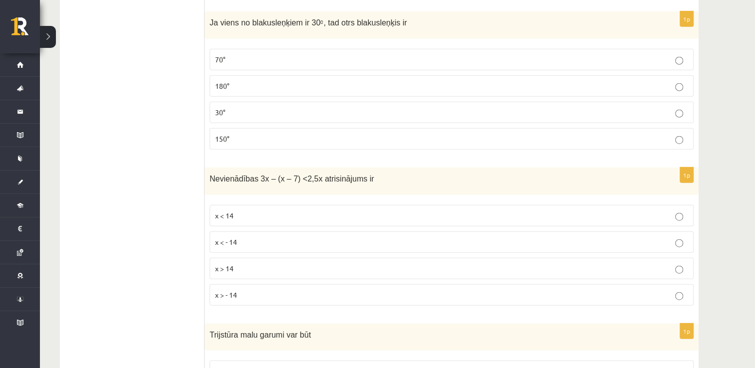
scroll to position [2411, 0]
click at [256, 263] on p "x > 14" at bounding box center [451, 268] width 473 height 10
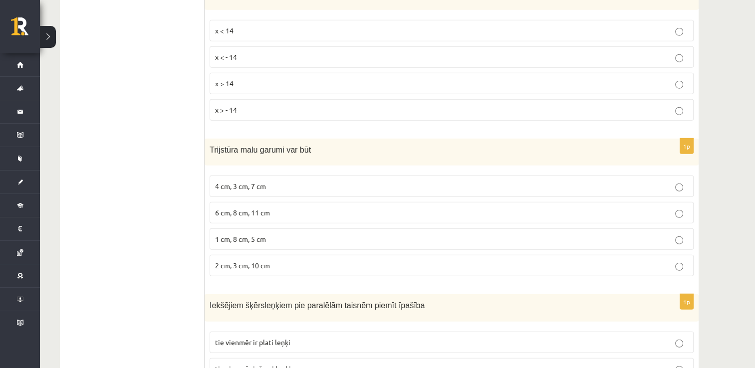
scroll to position [2598, 0]
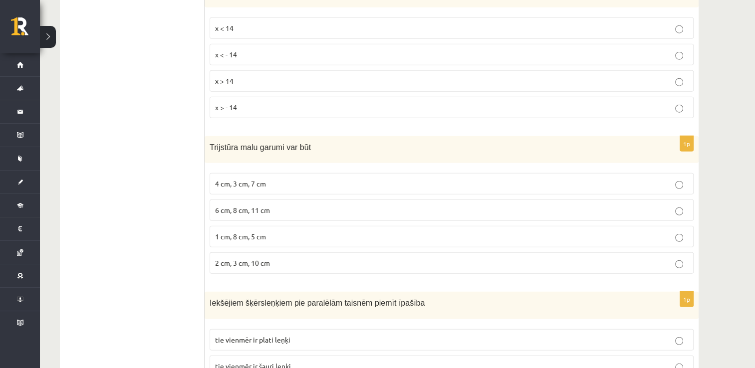
click at [236, 179] on span "4 cm, 3 cm, 7 cm" at bounding box center [240, 183] width 51 height 9
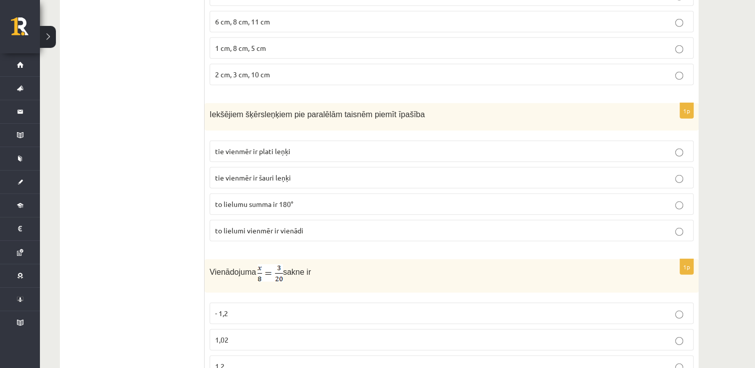
scroll to position [2785, 0]
click at [295, 197] on label "to lielumu summa ir 180°" at bounding box center [452, 205] width 484 height 21
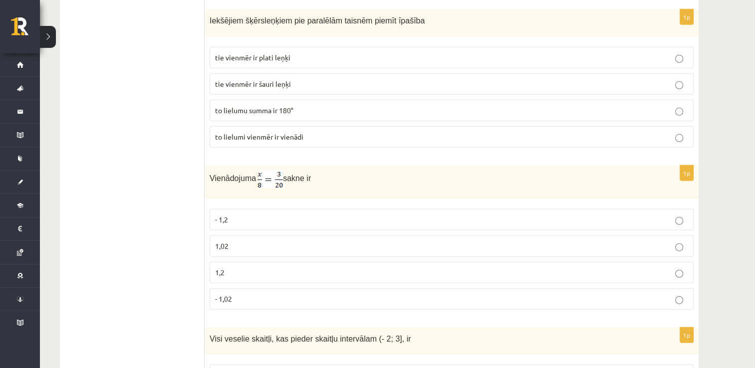
scroll to position [2881, 0]
click at [236, 267] on p "1,2" at bounding box center [451, 272] width 473 height 10
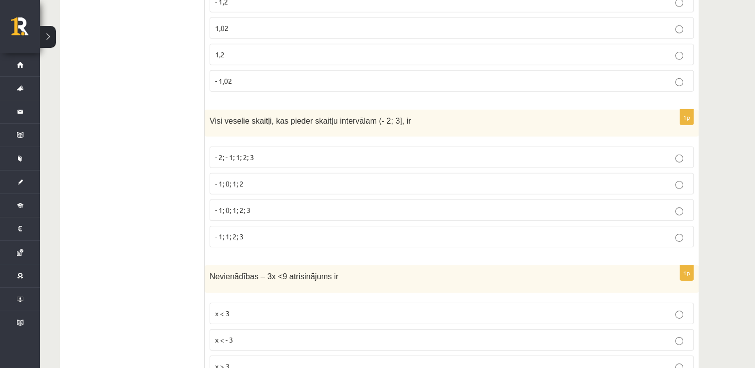
scroll to position [3098, 0]
click at [244, 200] on label "- 1; 0; 1; 2; 3" at bounding box center [452, 210] width 484 height 21
click at [253, 205] on p "x > 3" at bounding box center [451, 210] width 473 height 10
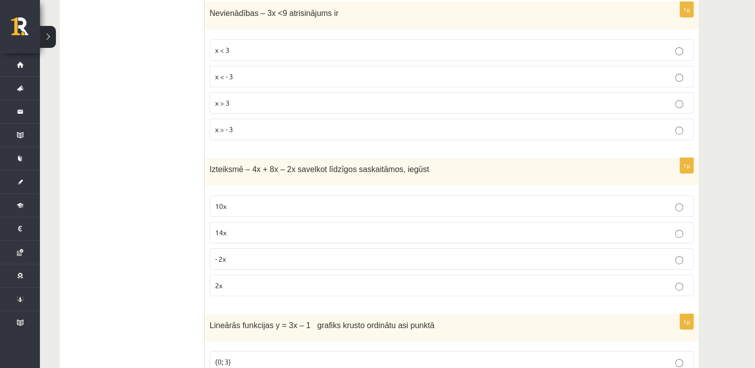
scroll to position [3362, 0]
drag, startPoint x: 240, startPoint y: 201, endPoint x: 240, endPoint y: 206, distance: 5.0
click at [240, 206] on fieldset "10x 14x - 2x 2x" at bounding box center [452, 244] width 484 height 109
click at [240, 222] on label "14x" at bounding box center [452, 232] width 484 height 21
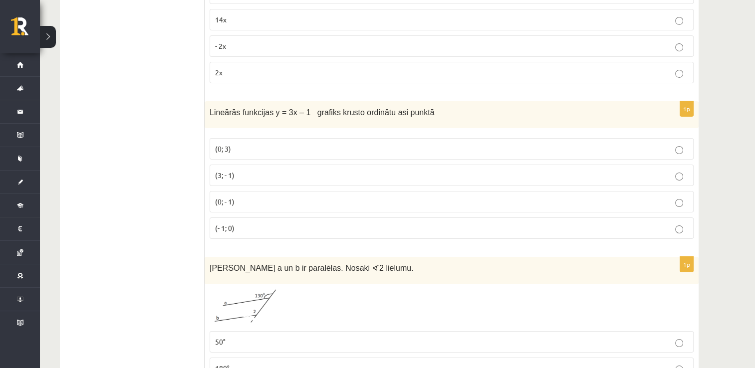
scroll to position [3571, 0]
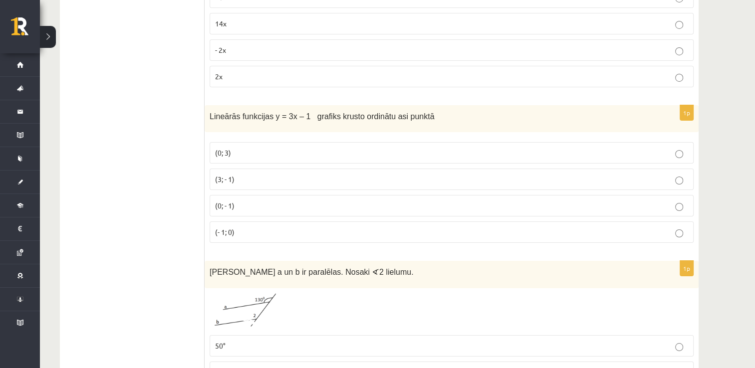
click at [236, 169] on label "(3; - 1)" at bounding box center [452, 179] width 484 height 21
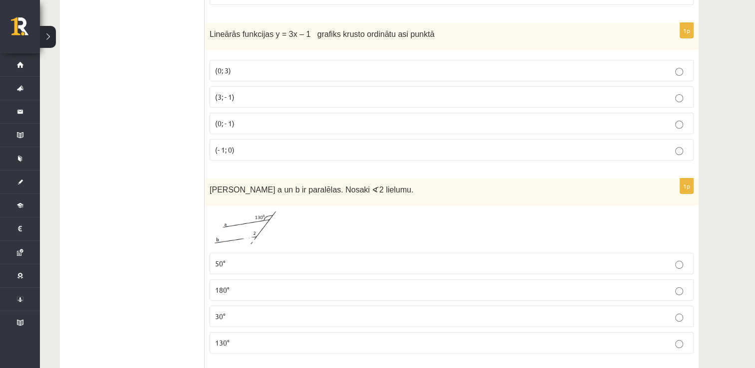
scroll to position [3656, 0]
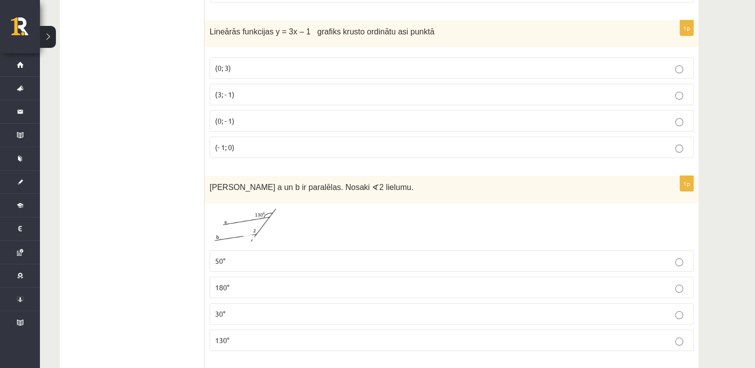
click at [241, 225] on span at bounding box center [248, 233] width 16 height 16
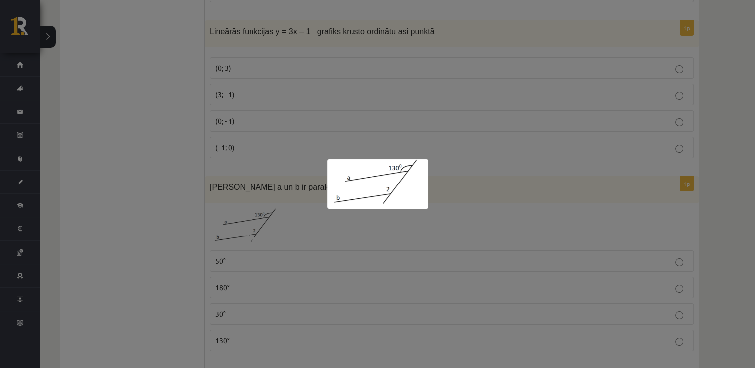
click at [405, 146] on div at bounding box center [377, 184] width 755 height 368
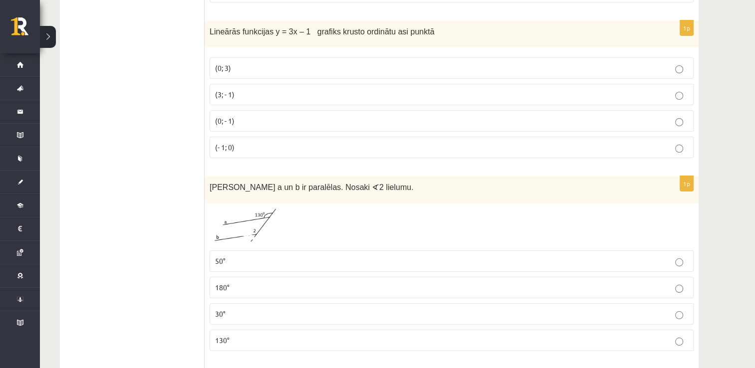
click at [270, 209] on img at bounding box center [247, 227] width 75 height 37
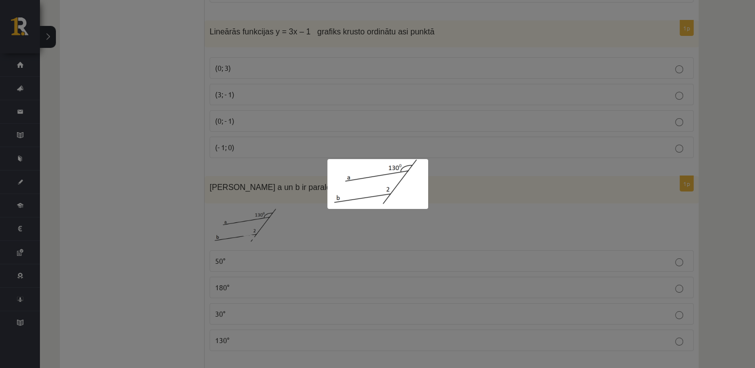
click at [361, 143] on div at bounding box center [377, 184] width 755 height 368
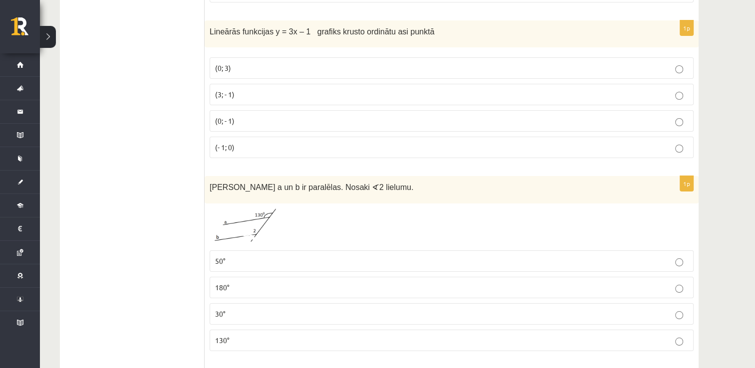
click at [226, 210] on img at bounding box center [247, 227] width 75 height 37
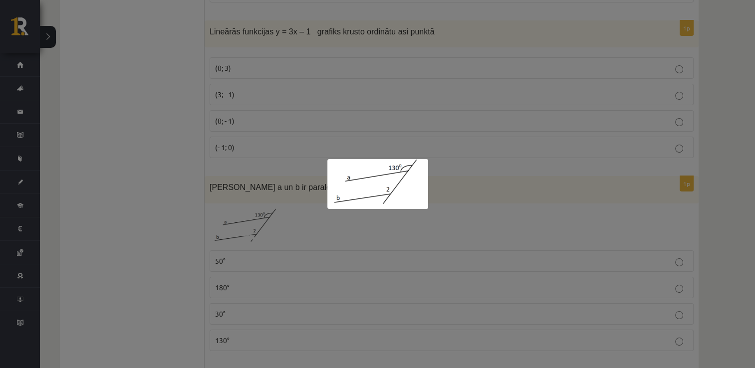
click at [361, 75] on div at bounding box center [377, 184] width 755 height 368
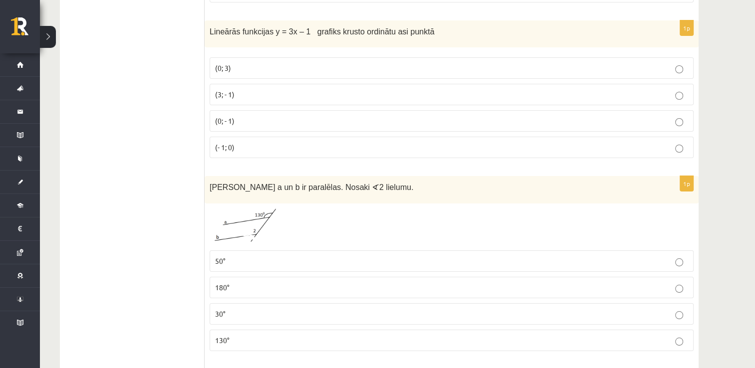
click at [219, 330] on label "130°" at bounding box center [452, 340] width 484 height 21
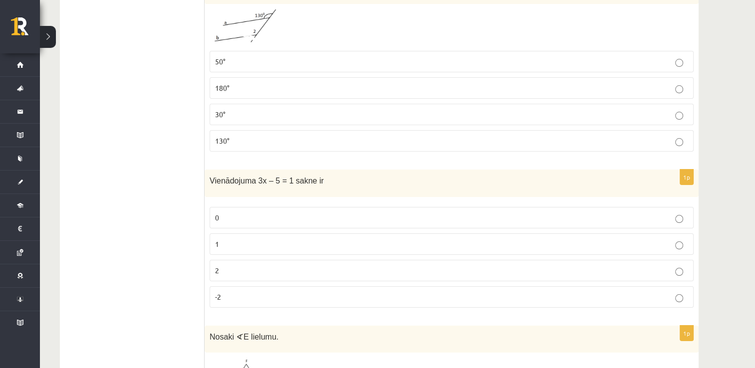
scroll to position [3854, 0]
click at [265, 293] on p "-2" at bounding box center [451, 298] width 473 height 10
click at [235, 214] on p "0" at bounding box center [451, 219] width 473 height 10
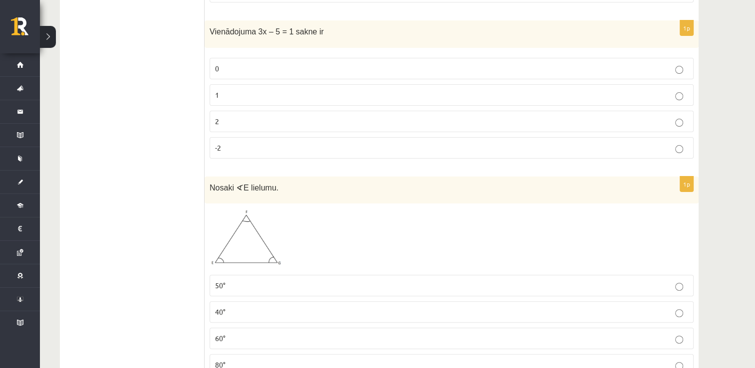
scroll to position [4014, 0]
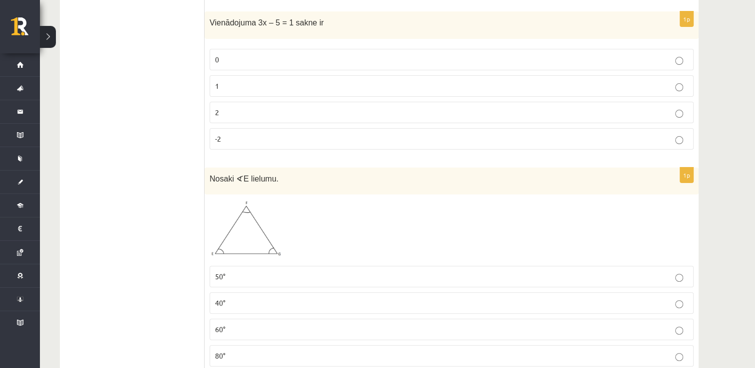
click at [231, 216] on img at bounding box center [247, 230] width 75 height 61
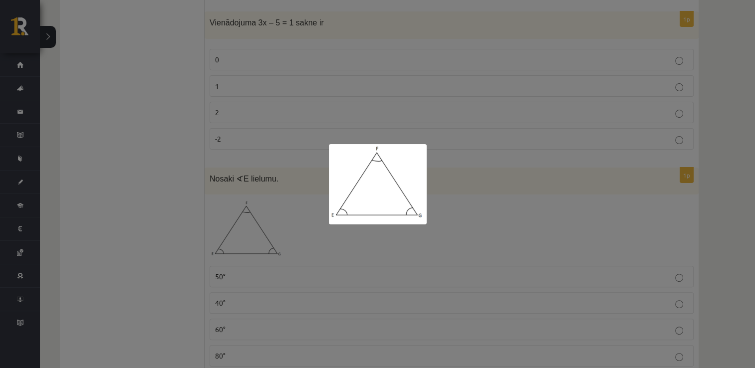
drag, startPoint x: 268, startPoint y: 248, endPoint x: 430, endPoint y: 180, distance: 175.4
click at [430, 180] on div at bounding box center [377, 184] width 755 height 368
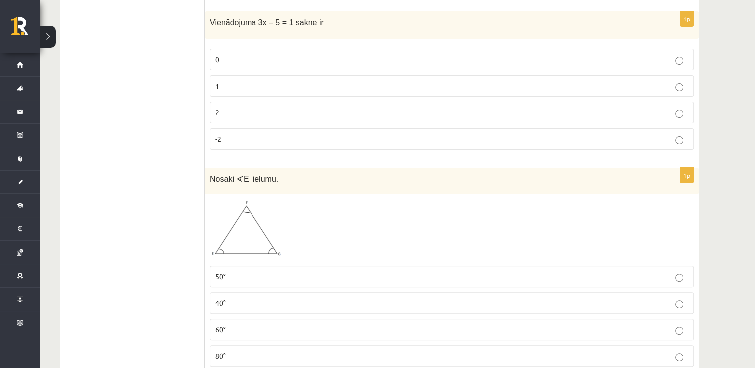
click at [251, 324] on p "60°" at bounding box center [451, 329] width 473 height 10
click at [229, 232] on img at bounding box center [247, 230] width 75 height 61
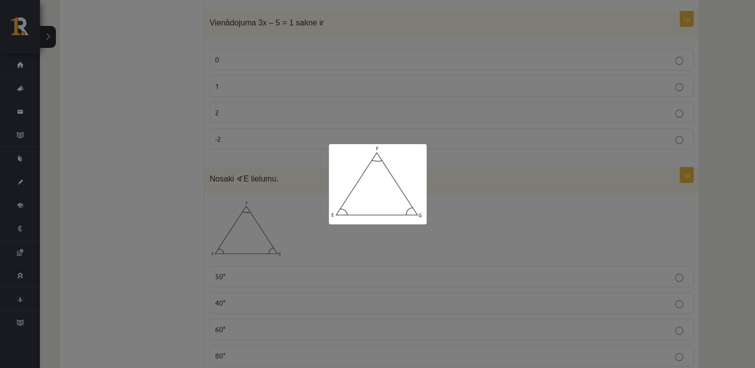
click at [463, 181] on div at bounding box center [377, 184] width 755 height 368
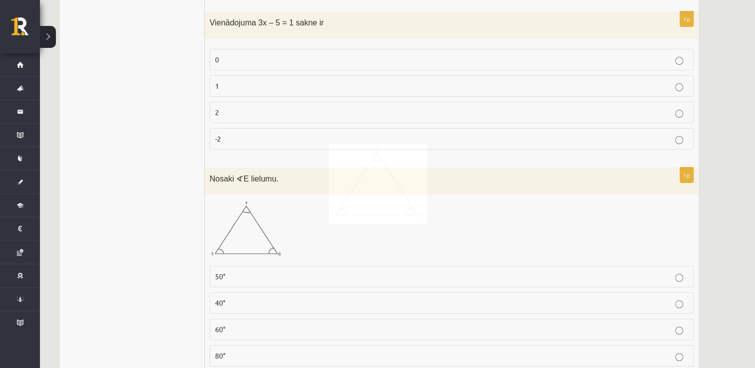
click at [463, 181] on div at bounding box center [377, 184] width 755 height 368
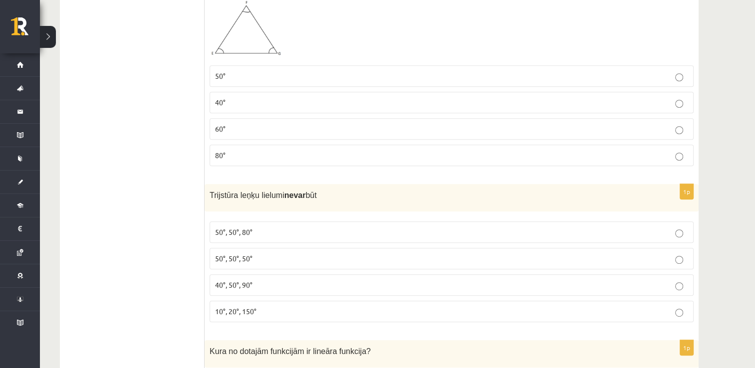
scroll to position [4217, 0]
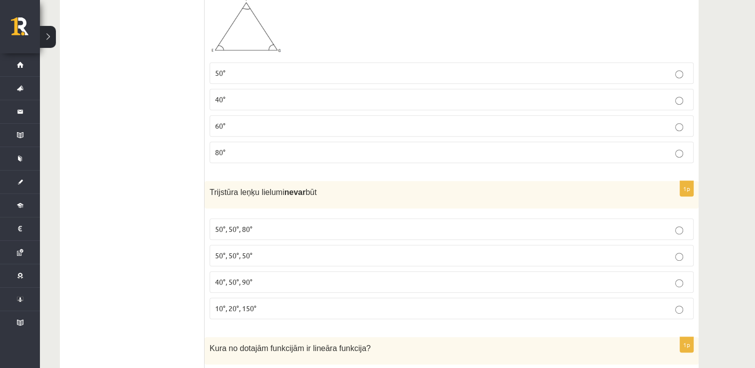
click at [239, 251] on span "50°, 50°, 50°" at bounding box center [233, 255] width 37 height 9
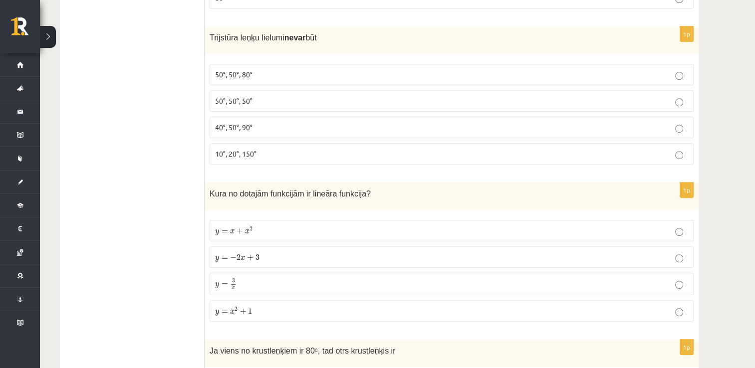
scroll to position [4372, 0]
click at [238, 229] on span "+" at bounding box center [240, 232] width 6 height 6
click at [248, 255] on span "+" at bounding box center [250, 258] width 6 height 6
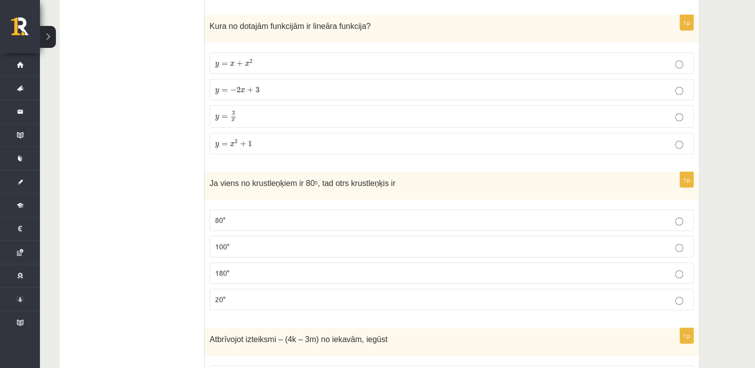
scroll to position [4540, 0]
click at [244, 236] on label "100°" at bounding box center [452, 246] width 484 height 21
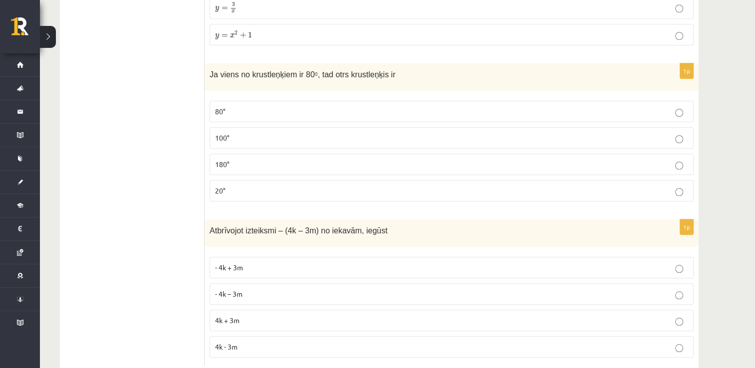
scroll to position [4649, 0]
click at [234, 307] on fieldset "- 4k + 3m - 4k – 3m 4k + 3m 4k - 3m" at bounding box center [452, 306] width 484 height 109
click at [235, 316] on span "4k + 3m" at bounding box center [227, 320] width 24 height 9
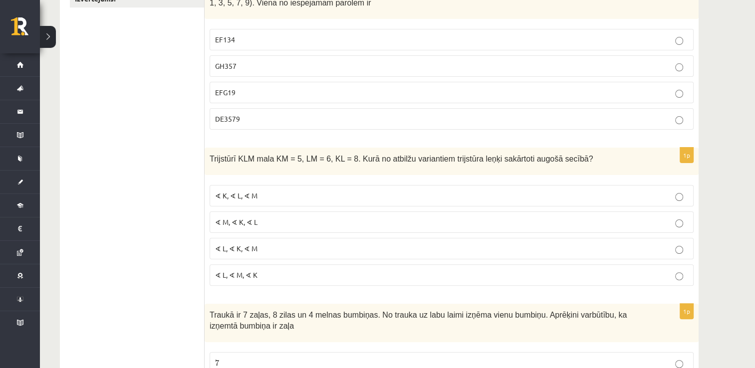
scroll to position [0, 0]
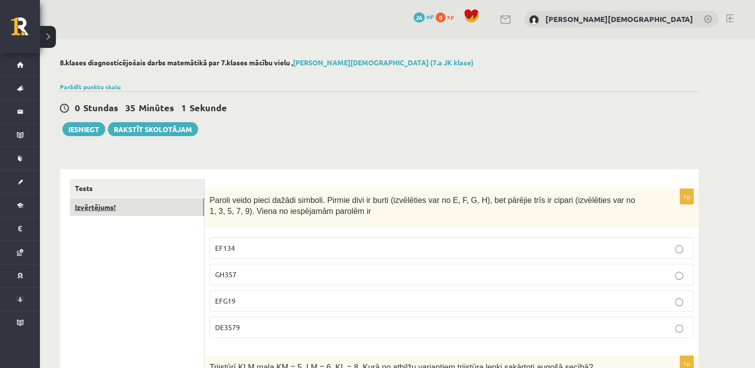
click at [139, 208] on link "Izvērtējums!" at bounding box center [137, 207] width 134 height 18
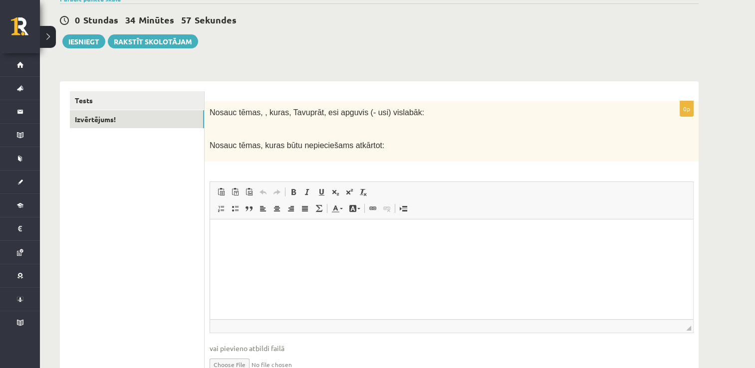
scroll to position [90, 0]
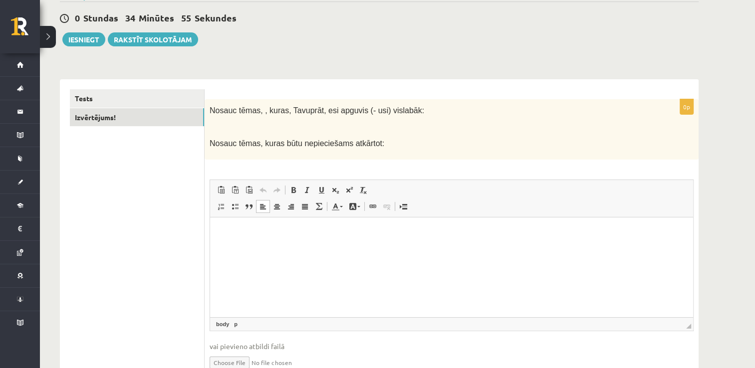
click at [247, 233] on p "Editor, wiswyg-editor-user-answer-47364003148600" at bounding box center [451, 232] width 463 height 10
click at [231, 231] on p "**********" at bounding box center [452, 232] width 464 height 10
click at [227, 232] on p "**********" at bounding box center [452, 232] width 464 height 10
click at [264, 233] on p "**********" at bounding box center [452, 232] width 464 height 10
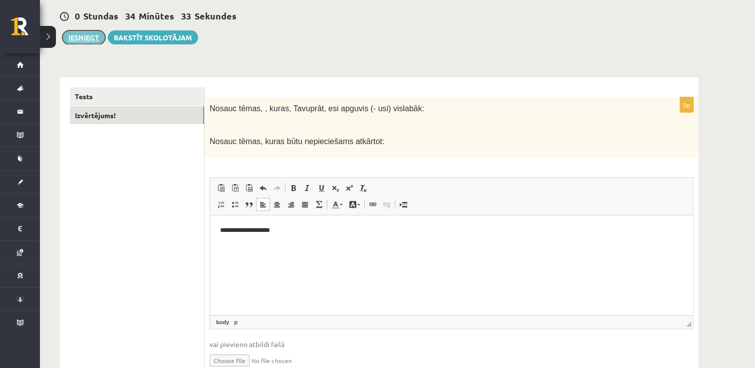
click at [85, 34] on button "Iesniegt" at bounding box center [83, 37] width 43 height 14
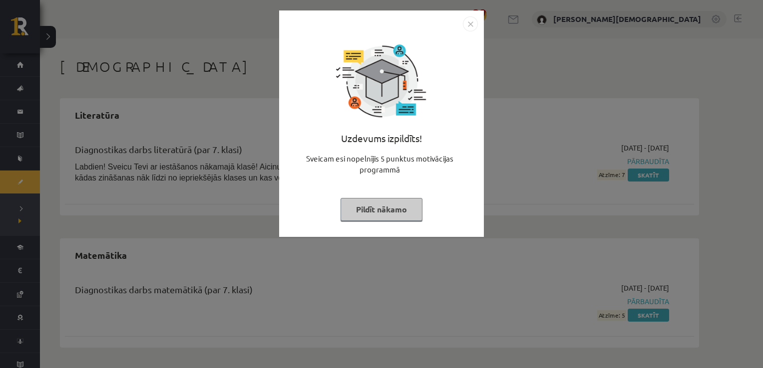
click at [473, 21] on img "Close" at bounding box center [470, 23] width 15 height 15
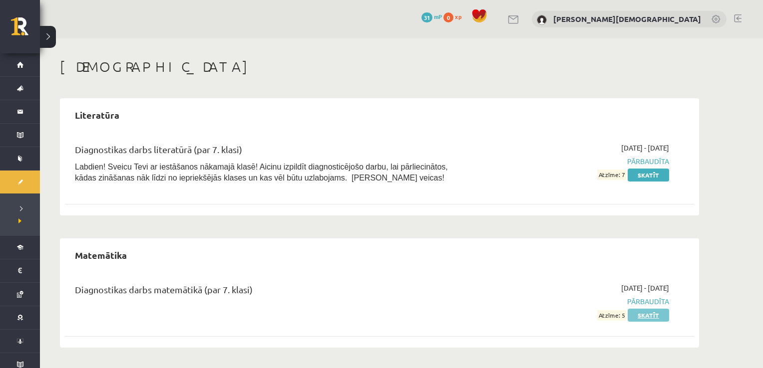
click at [649, 316] on link "Skatīt" at bounding box center [647, 315] width 41 height 13
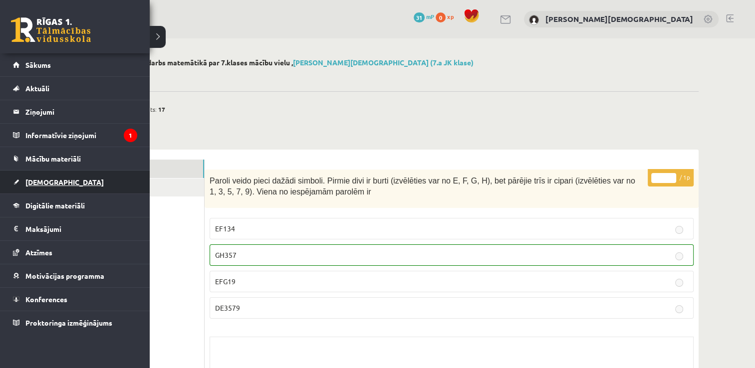
click at [84, 189] on link "[DEMOGRAPHIC_DATA]" at bounding box center [75, 182] width 124 height 23
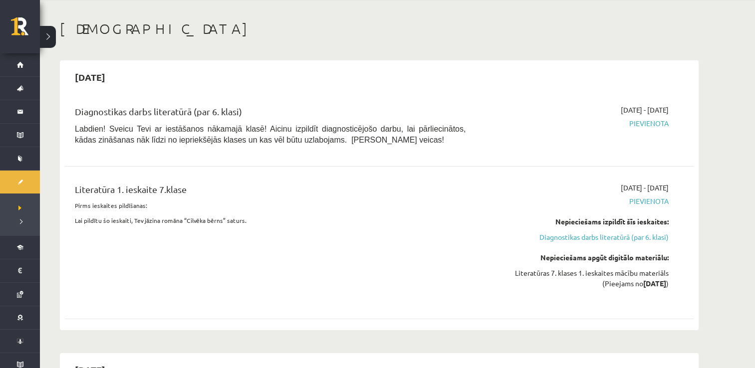
scroll to position [37, 0]
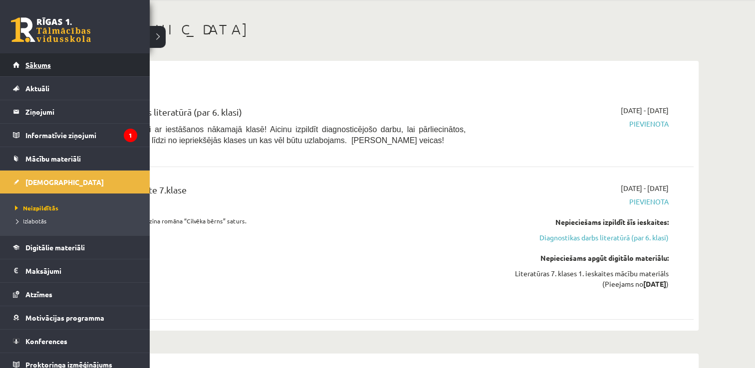
click at [73, 58] on link "Sākums" at bounding box center [75, 64] width 124 height 23
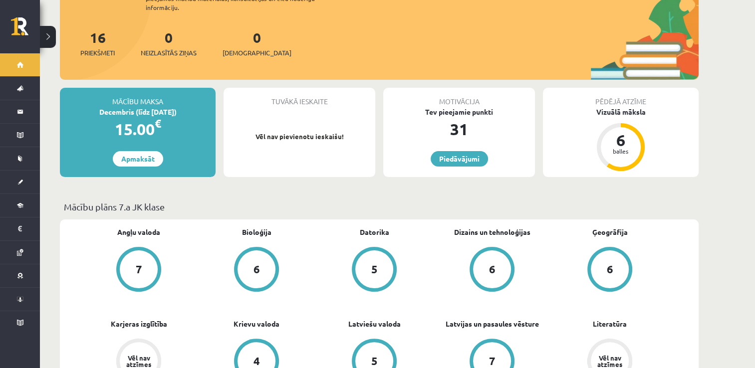
scroll to position [72, 0]
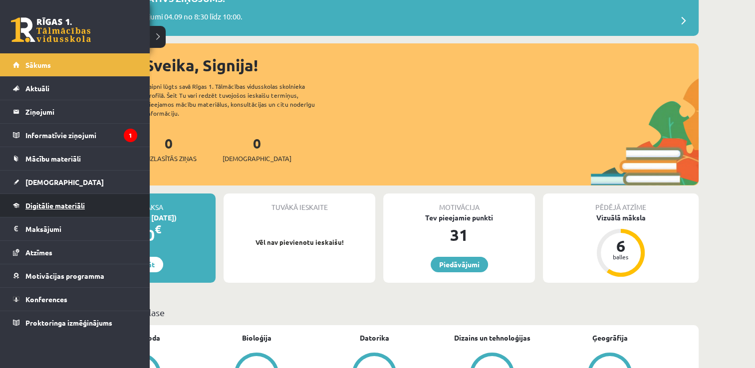
click at [114, 207] on link "Digitālie materiāli" at bounding box center [75, 205] width 124 height 23
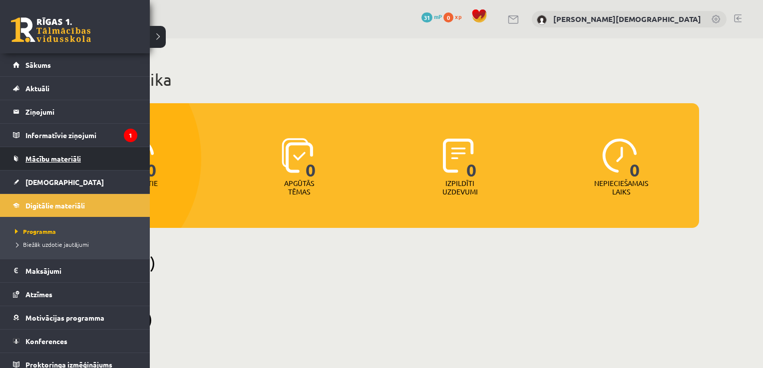
click at [107, 160] on link "Mācību materiāli" at bounding box center [75, 158] width 124 height 23
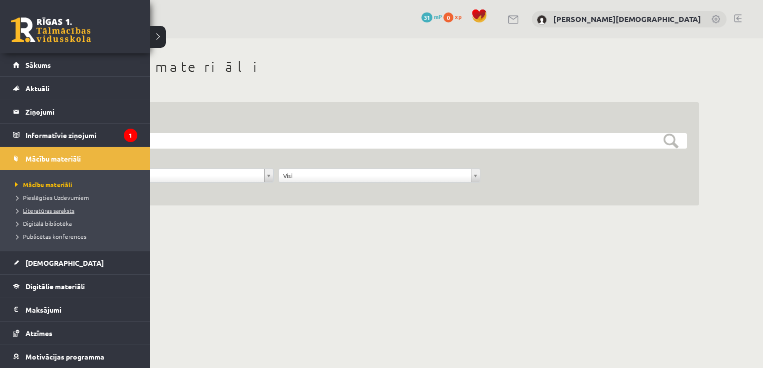
click at [34, 208] on span "Literatūras saraksts" at bounding box center [43, 211] width 62 height 8
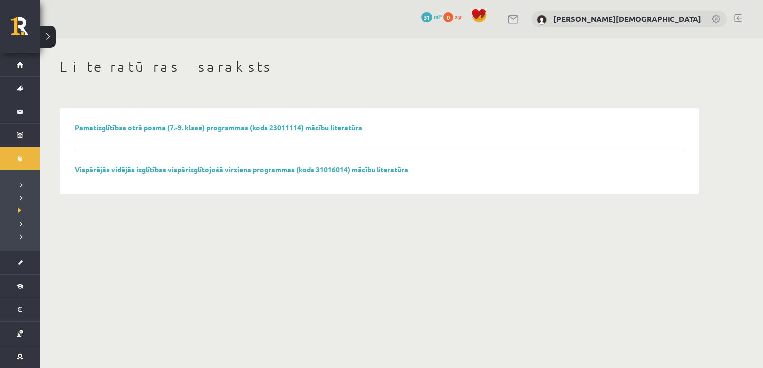
click at [375, 128] on div "Pamatizglītības otrā posma (7.-9. klase) programmas (kods 23011114) mācību lite…" at bounding box center [379, 136] width 609 height 27
click at [340, 127] on link "Pamatizglītības otrā posma (7.-9. klase) programmas (kods 23011114) mācību lite…" at bounding box center [218, 127] width 287 height 9
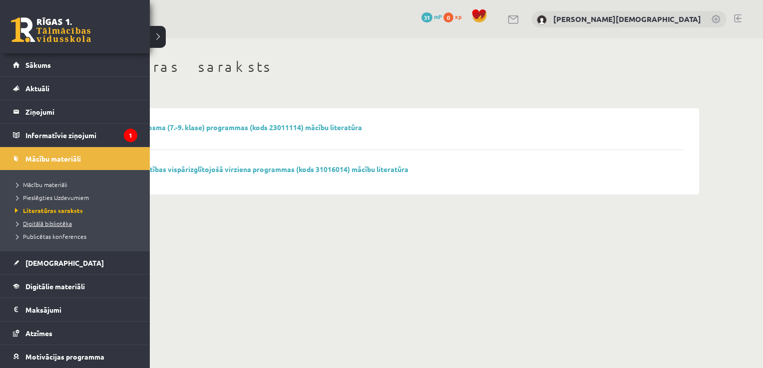
click at [44, 226] on span "Digitālā bibliotēka" at bounding box center [41, 224] width 59 height 8
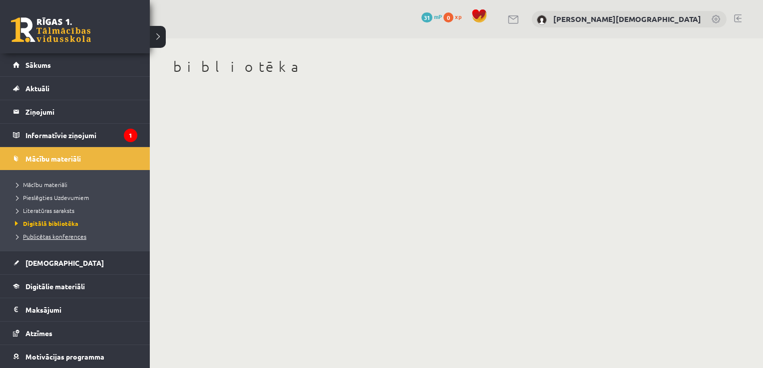
click at [50, 239] on span "Publicētas konferences" at bounding box center [49, 237] width 74 height 8
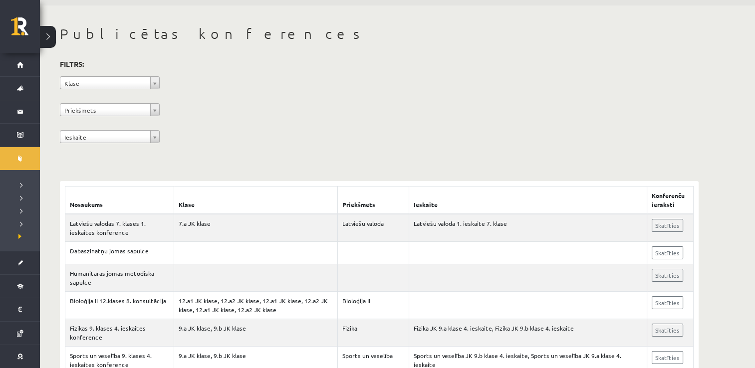
scroll to position [33, 0]
click at [667, 224] on link "Skatīties" at bounding box center [667, 225] width 31 height 13
